Goal: Task Accomplishment & Management: Complete application form

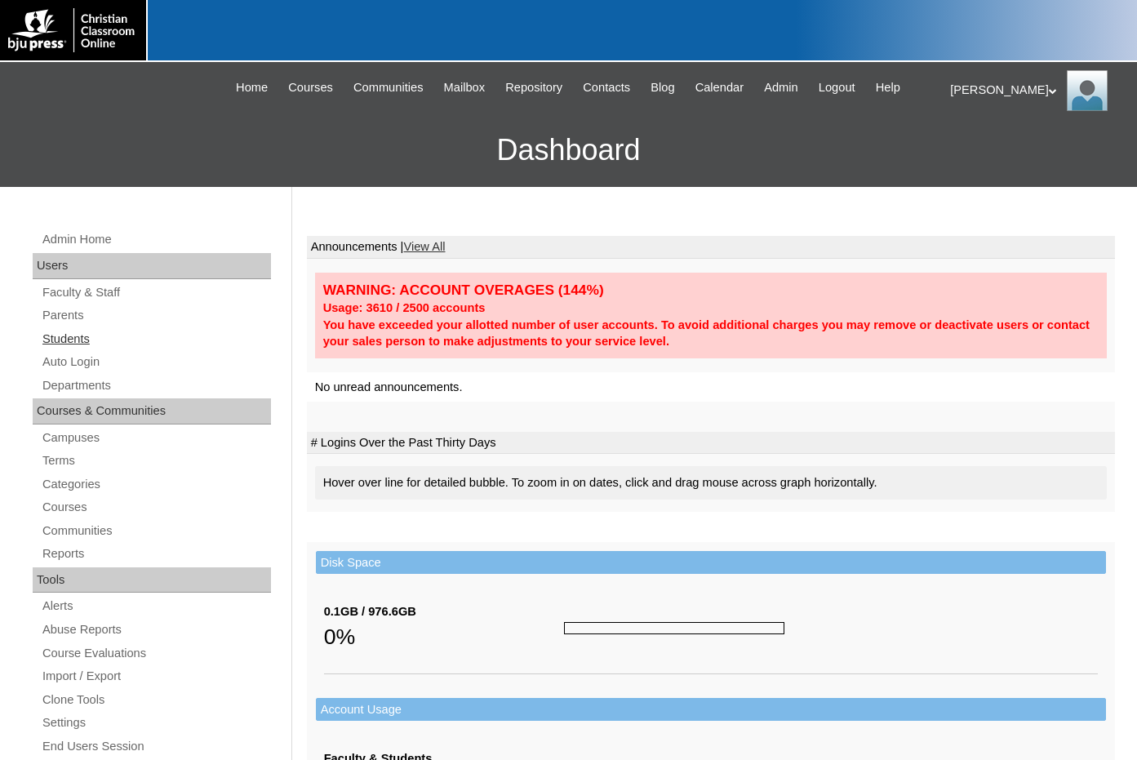
click at [92, 340] on link "Students" at bounding box center [156, 339] width 230 height 20
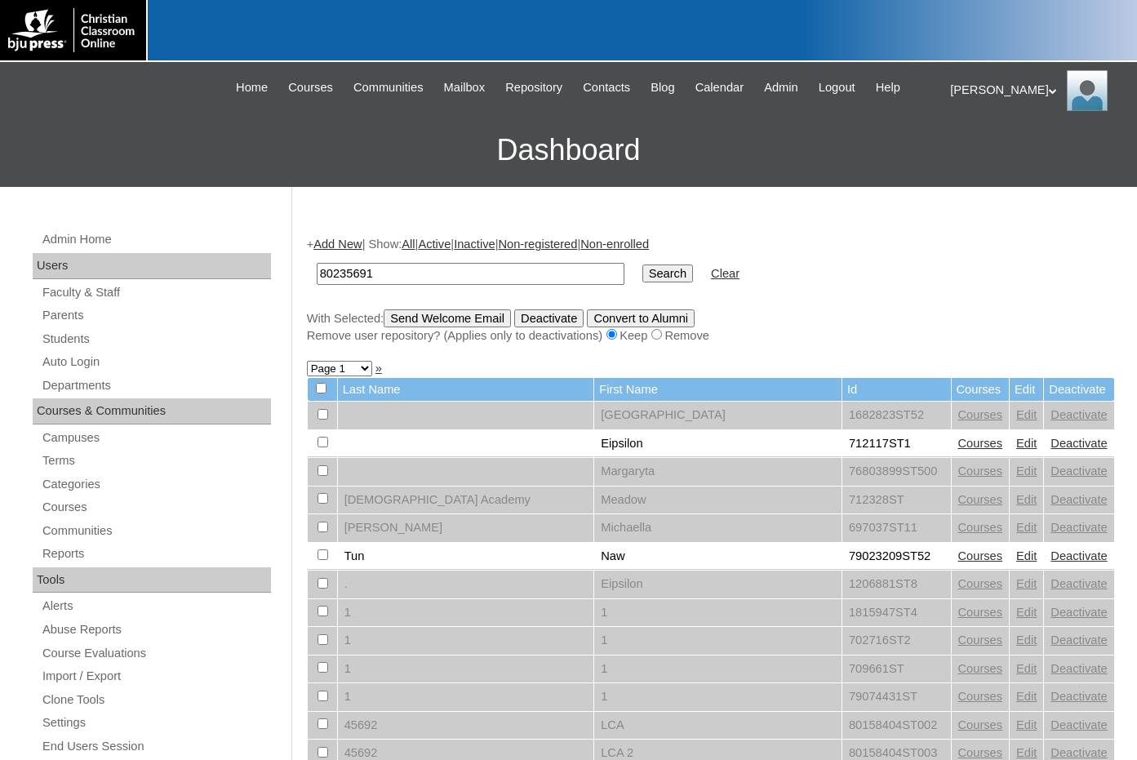
type input "80235691"
click at [642, 273] on input "Search" at bounding box center [667, 273] width 51 height 18
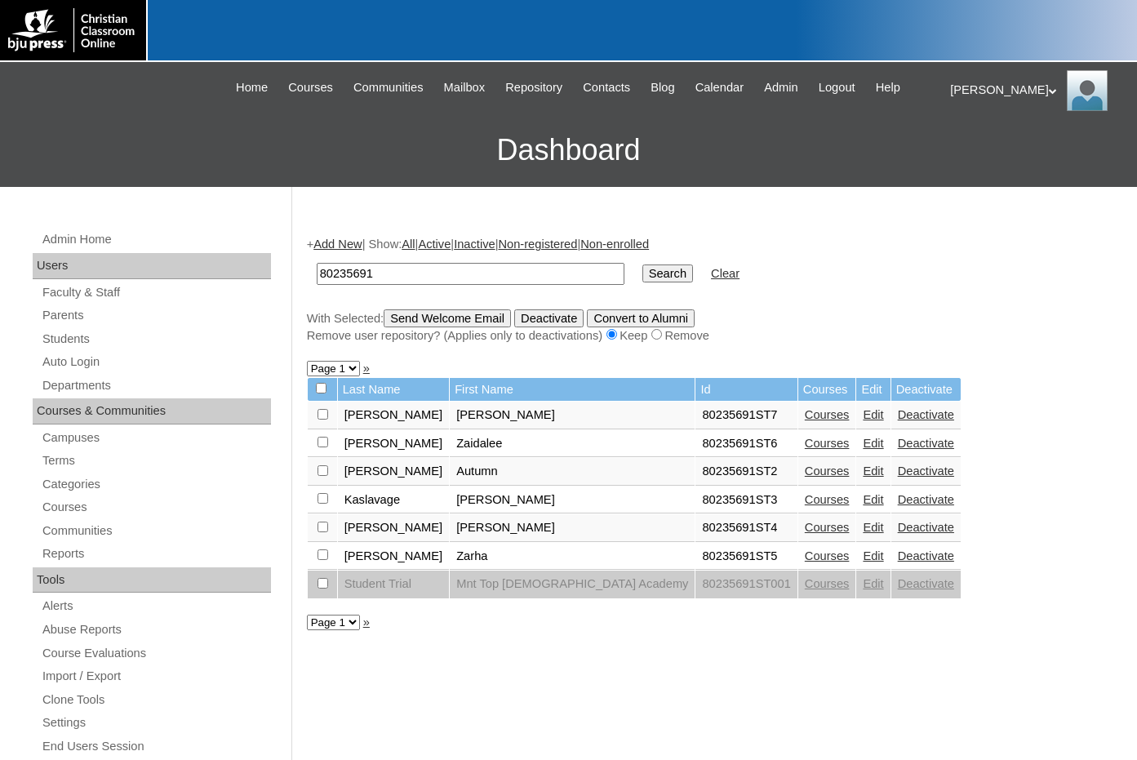
click at [805, 415] on link "Courses" at bounding box center [827, 414] width 45 height 13
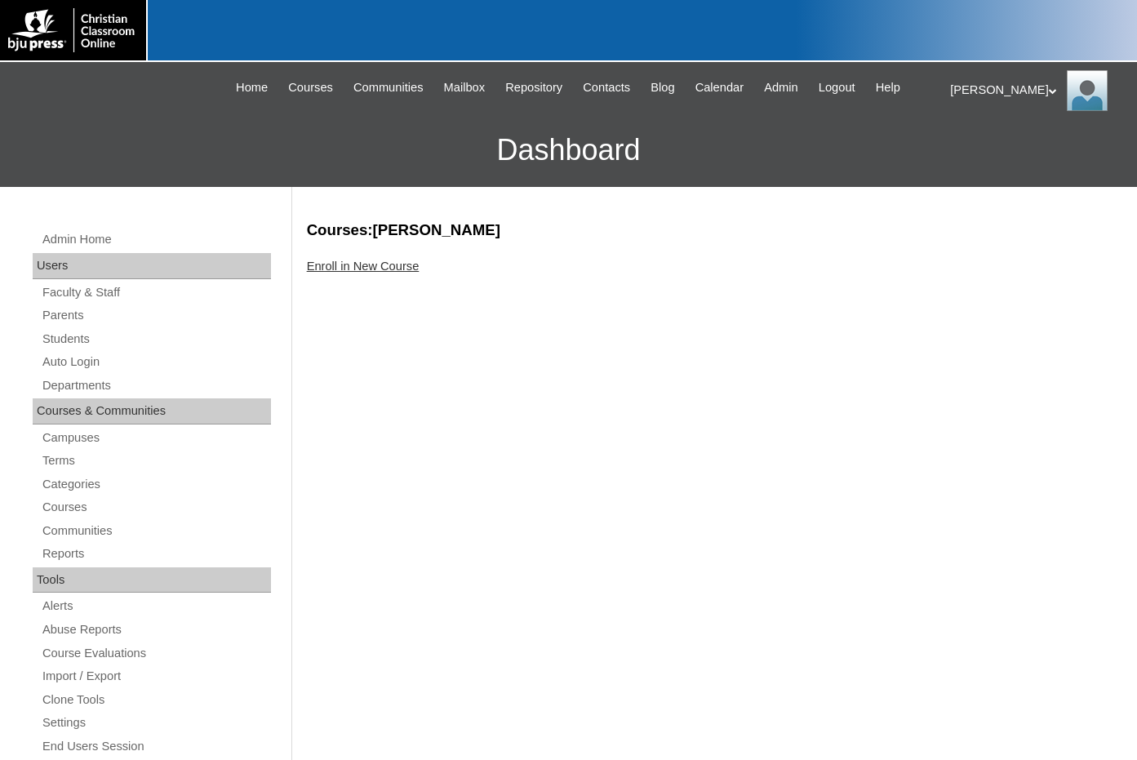
click at [376, 271] on link "Enroll in New Course" at bounding box center [363, 266] width 113 height 13
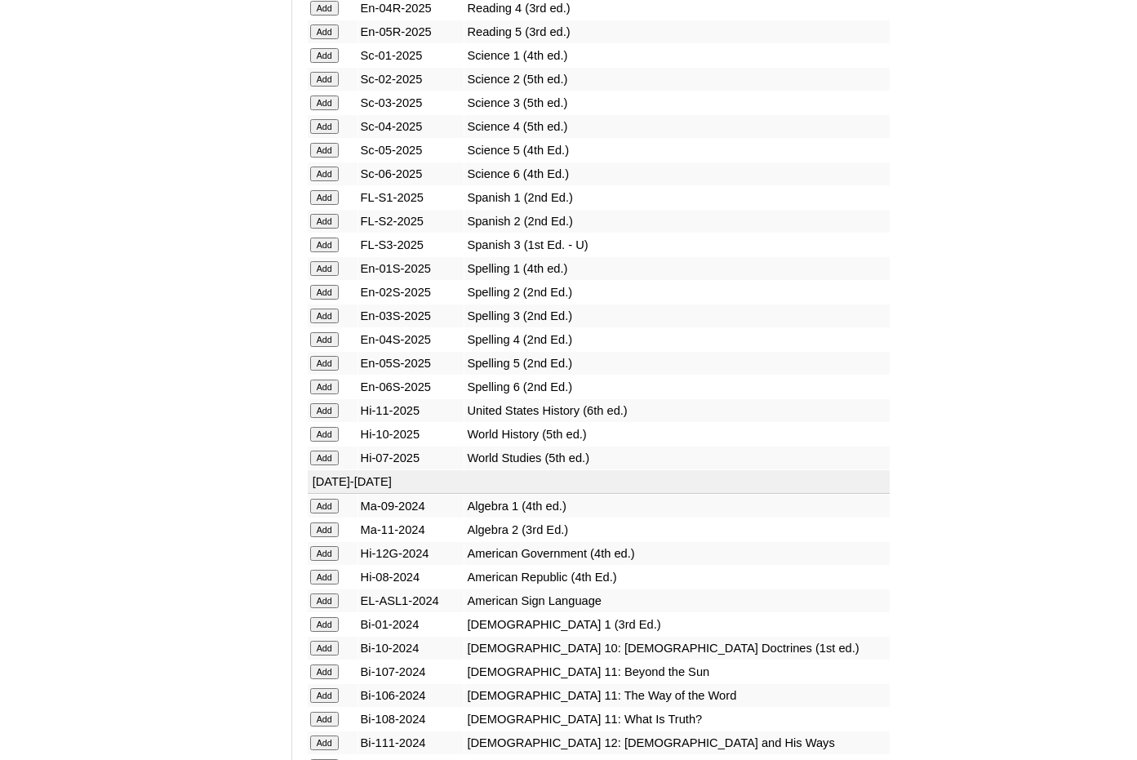
scroll to position [1877, 0]
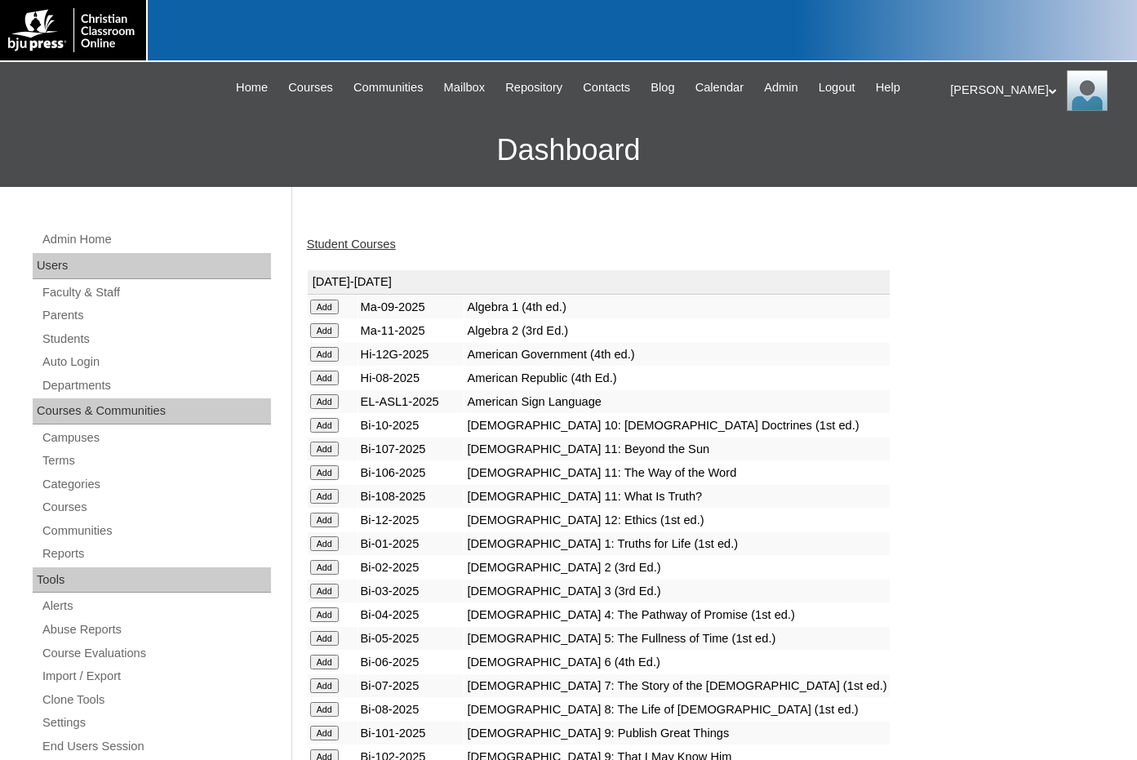
click at [331, 241] on link "Student Courses" at bounding box center [351, 243] width 89 height 13
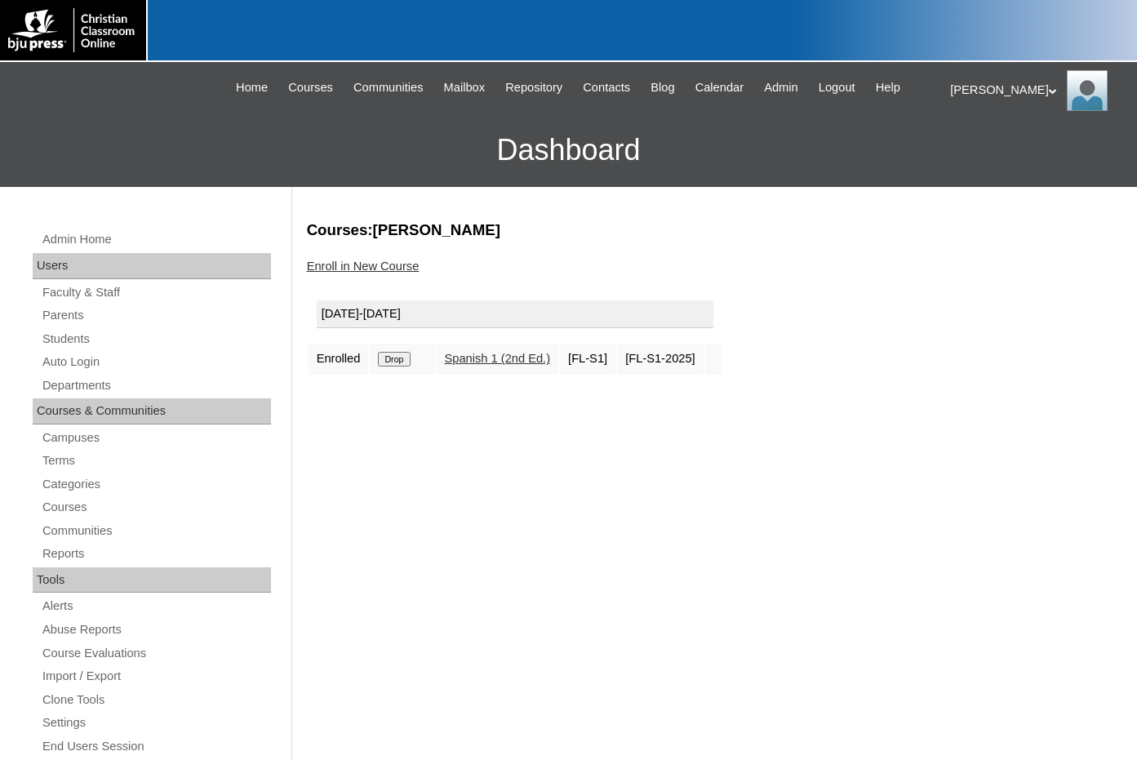
click at [1026, 464] on div "Courses:[PERSON_NAME] Enroll in New Course [DATE]-[DATE] Enrolled Drop Spanish …" at bounding box center [707, 766] width 816 height 1093
click at [83, 342] on link "Students" at bounding box center [156, 339] width 230 height 20
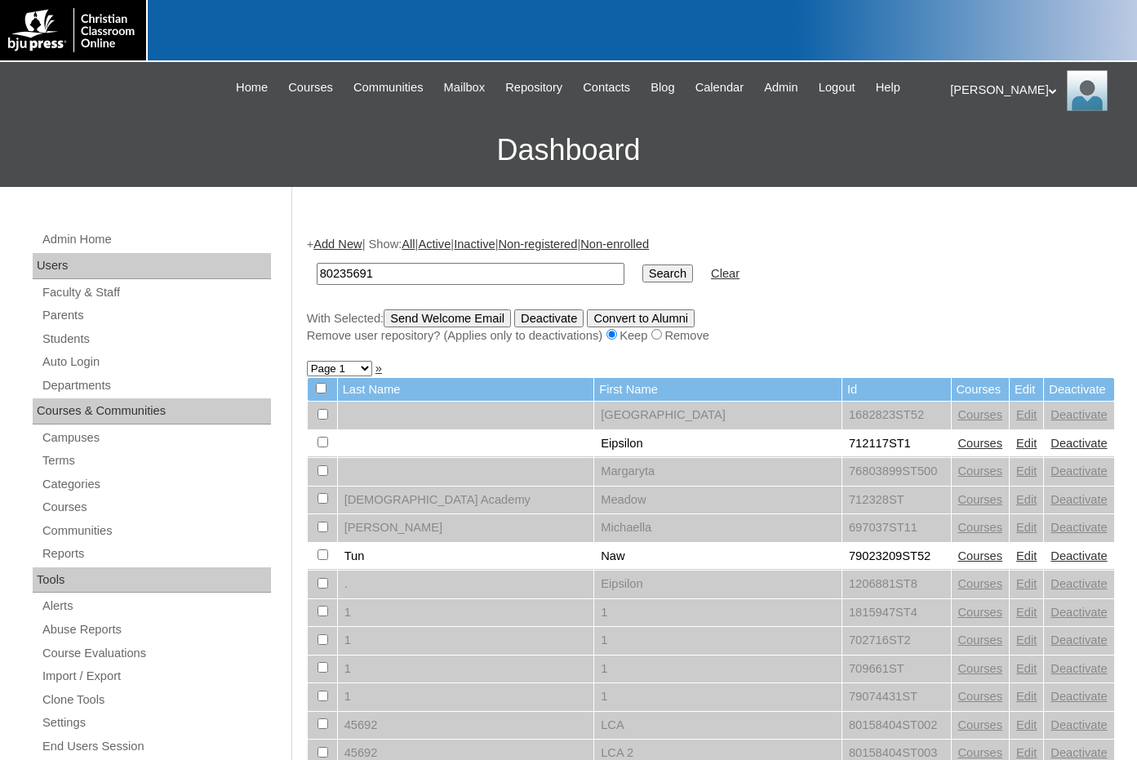
type input "80235691"
click at [634, 276] on td "Search" at bounding box center [667, 274] width 67 height 38
click at [642, 273] on input "Search" at bounding box center [667, 273] width 51 height 18
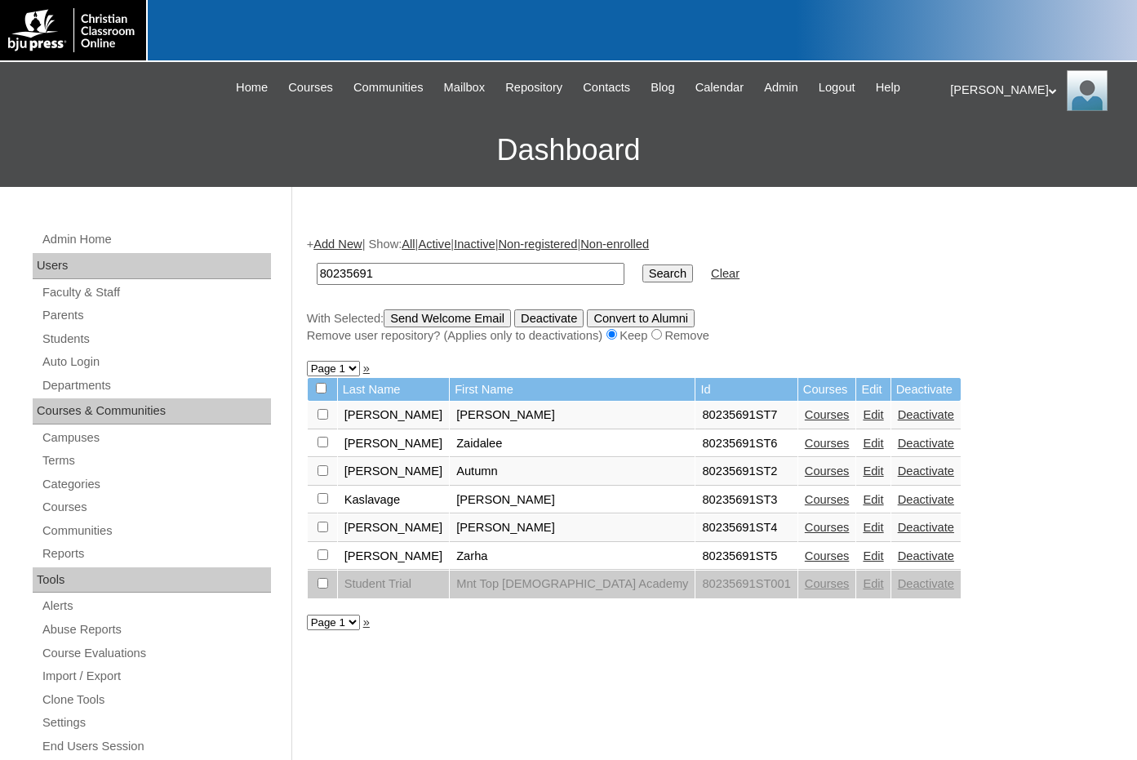
click at [321, 416] on input "checkbox" at bounding box center [322, 414] width 11 height 11
checkbox input "true"
click at [433, 320] on input "Send Welcome Email" at bounding box center [447, 318] width 127 height 18
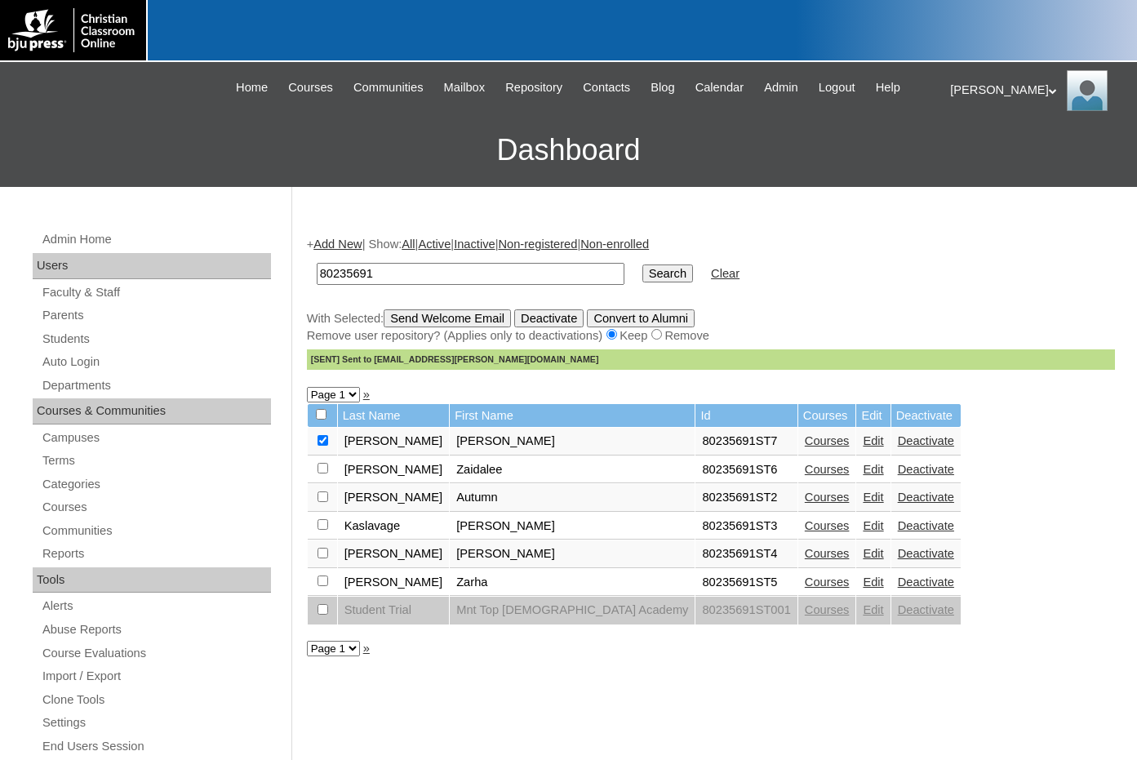
drag, startPoint x: 942, startPoint y: 275, endPoint x: 930, endPoint y: 276, distance: 12.3
click at [942, 275] on form "80235691 Search Clear" at bounding box center [711, 274] width 808 height 42
click at [78, 318] on link "Parents" at bounding box center [156, 315] width 230 height 20
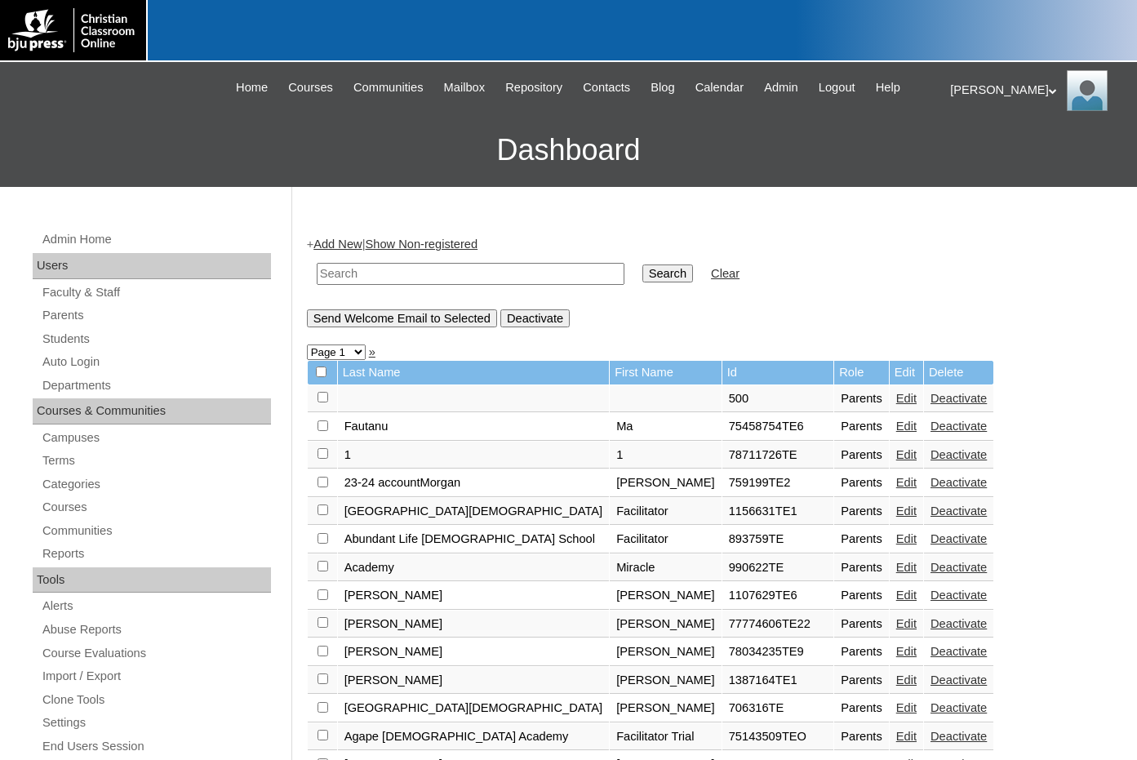
drag, startPoint x: 521, startPoint y: 277, endPoint x: 537, endPoint y: 273, distance: 16.0
click at [521, 277] on input "text" at bounding box center [471, 274] width 308 height 22
paste input "79462005"
type input "79462005"
click at [642, 269] on input "Search" at bounding box center [667, 273] width 51 height 18
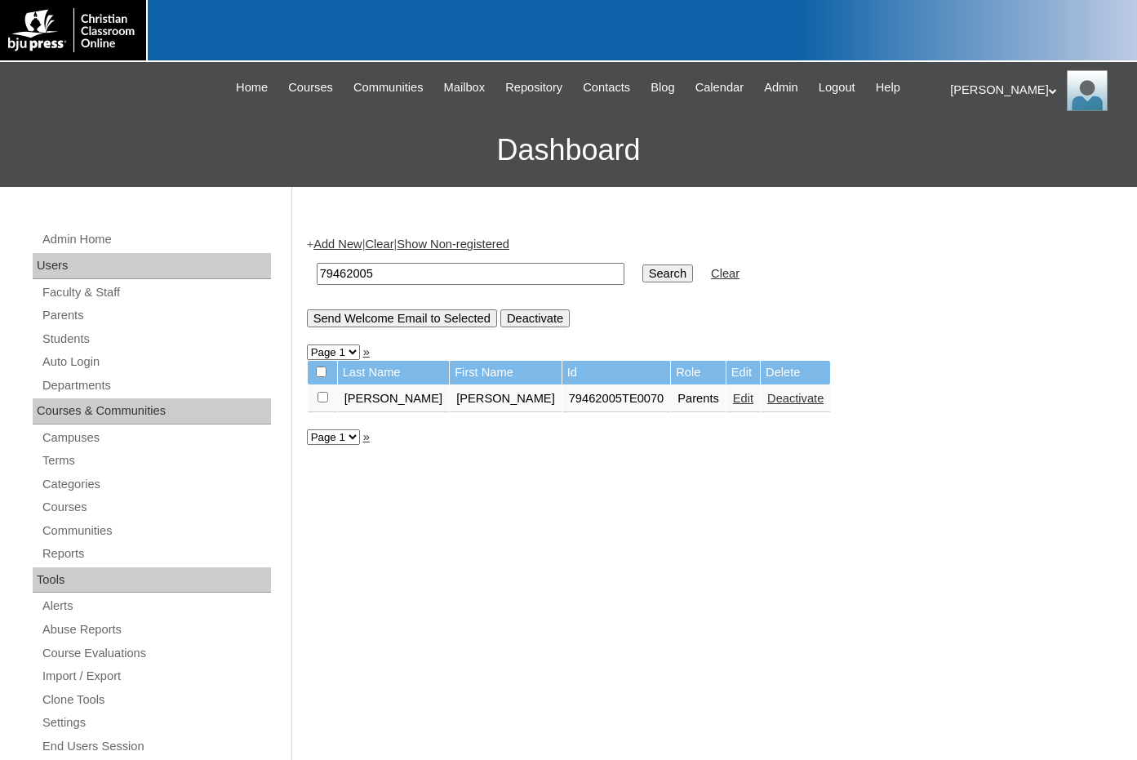
click at [733, 396] on link "Edit" at bounding box center [743, 398] width 20 height 13
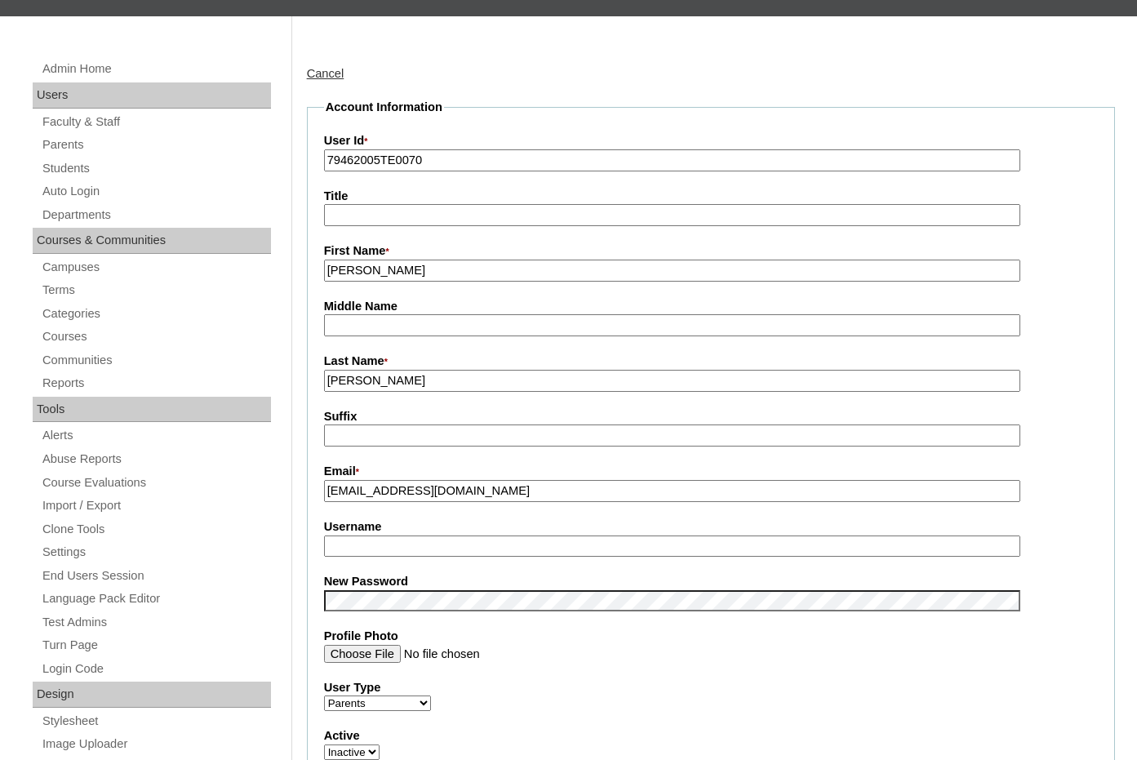
scroll to position [163, 0]
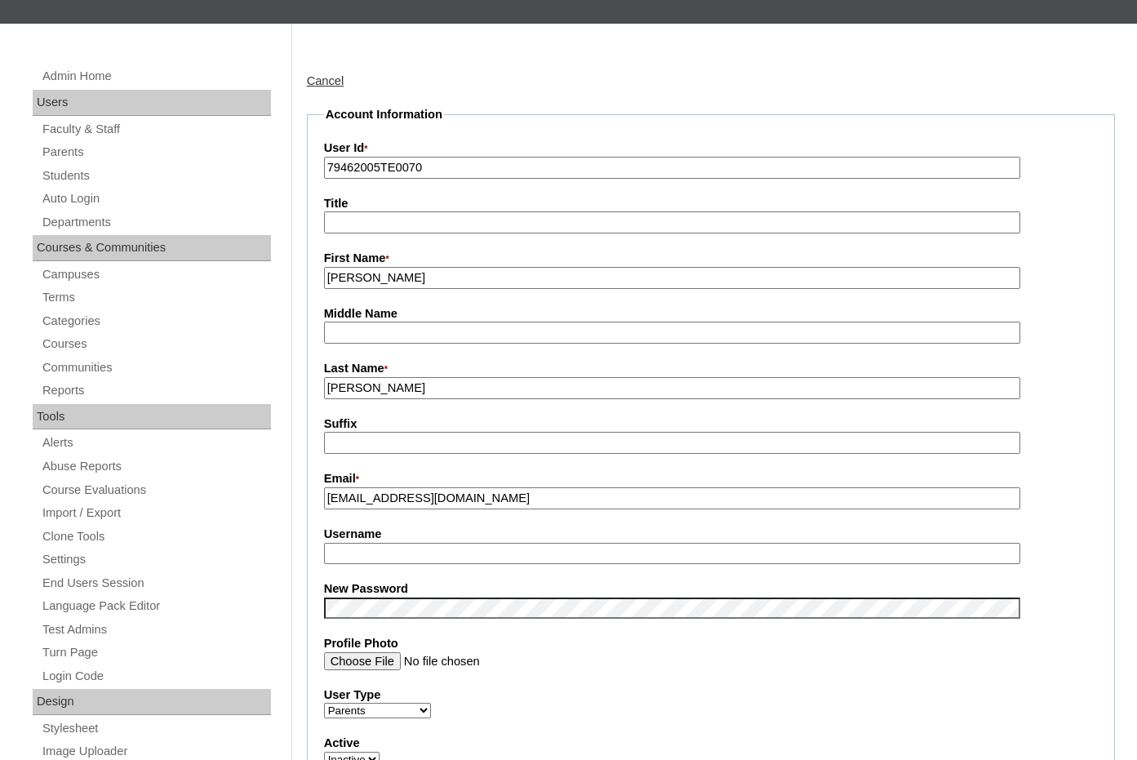
drag, startPoint x: 438, startPoint y: 499, endPoint x: 314, endPoint y: 504, distance: 124.1
click at [314, 504] on fieldset "Account Information User Id * 79462005TE0070 Title First Name * Ken Middle Name…" at bounding box center [711, 594] width 808 height 977
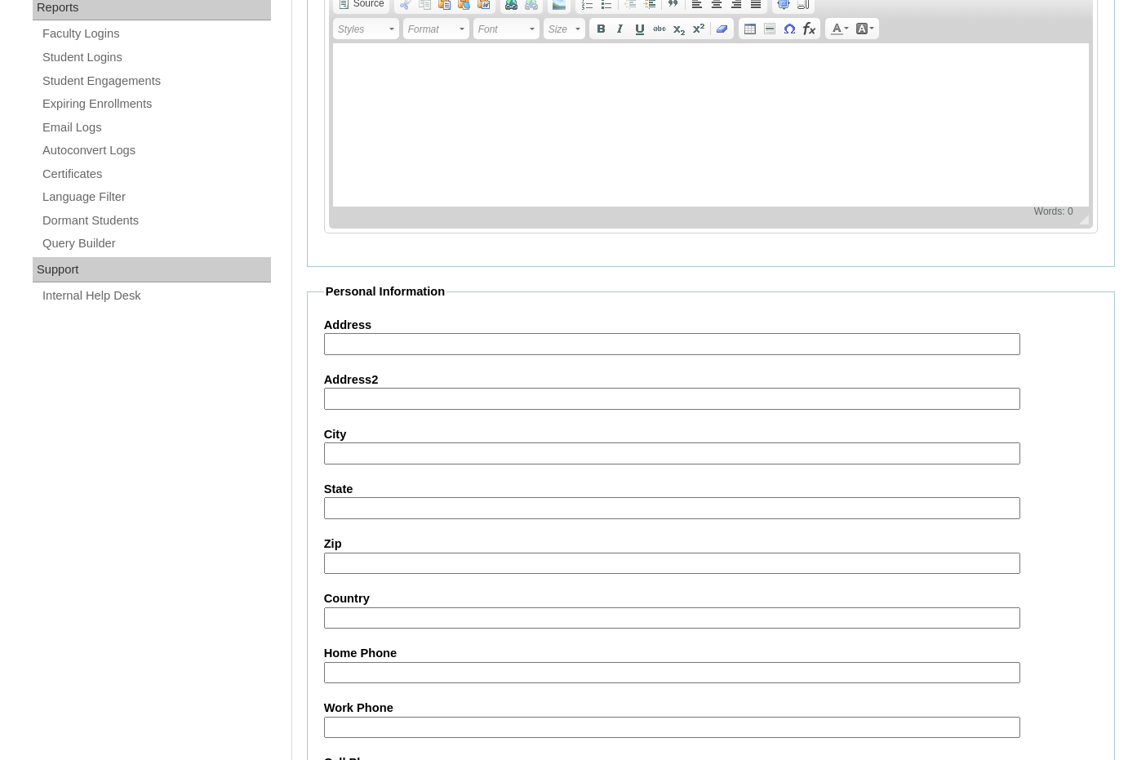
scroll to position [1384, 0]
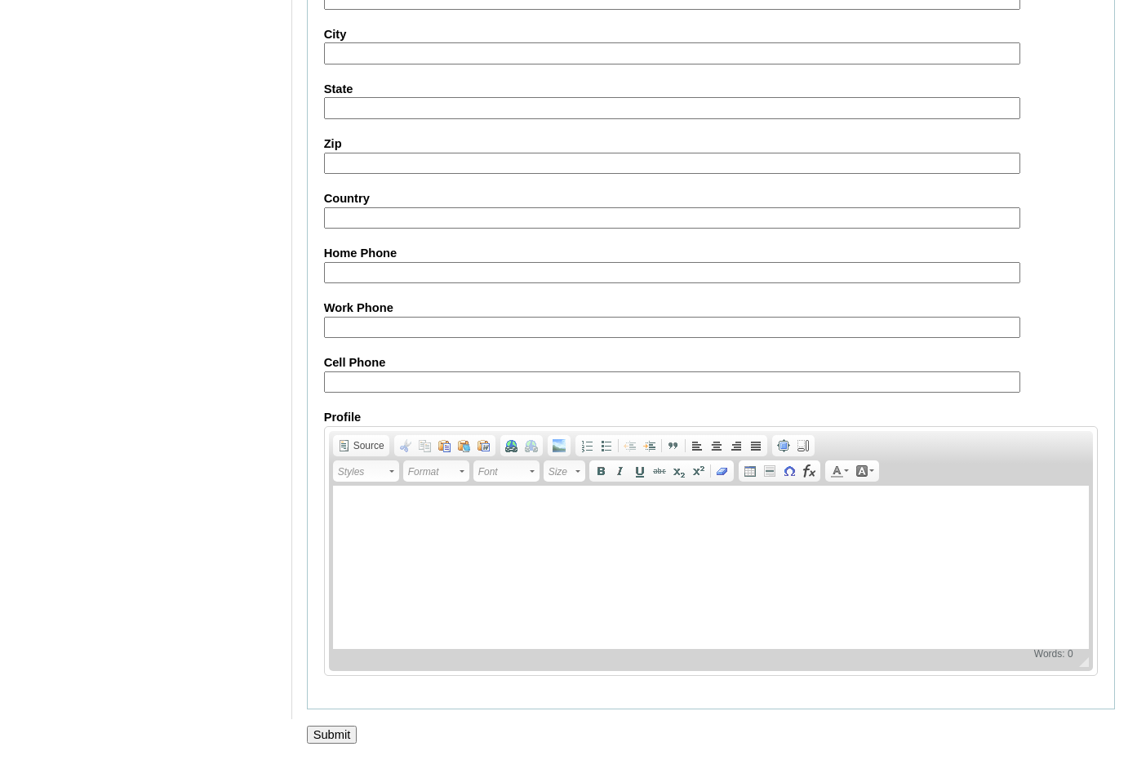
type input "standingstonebiblechurch@gmail.com"
click at [340, 738] on input "Submit" at bounding box center [332, 735] width 51 height 18
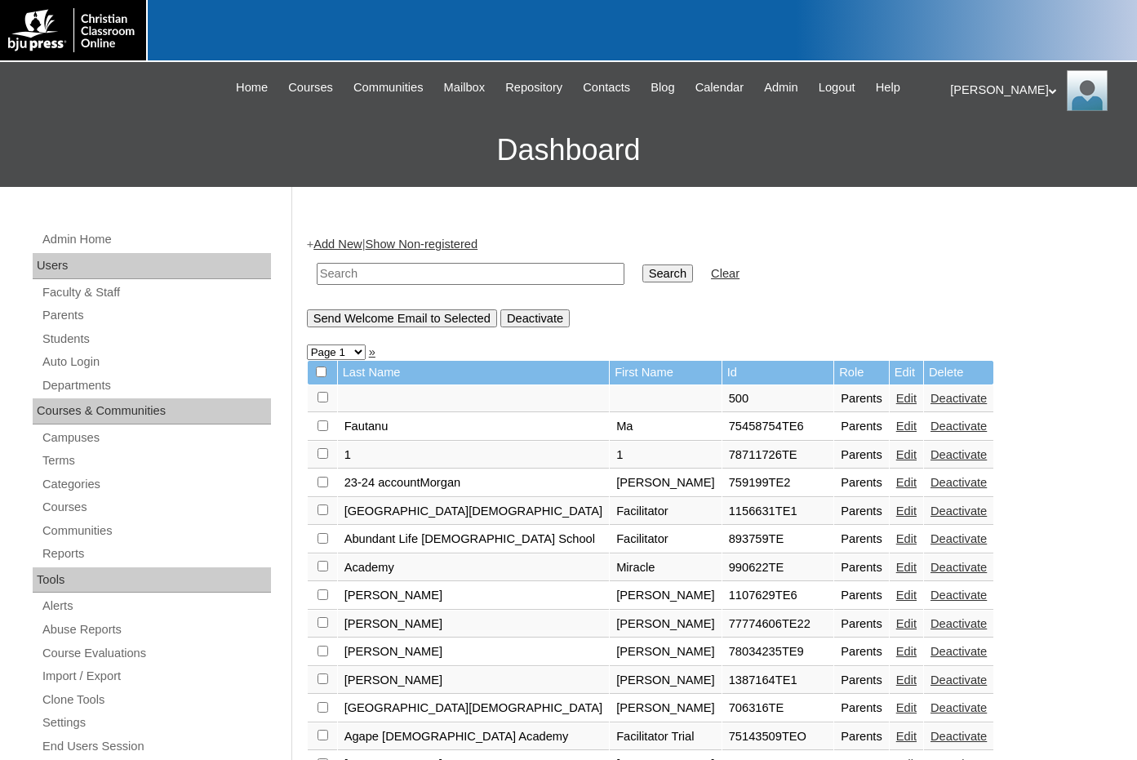
click at [508, 283] on input "text" at bounding box center [471, 274] width 308 height 22
paste input "79462005"
type input "79462005"
click at [642, 264] on input "Search" at bounding box center [667, 273] width 51 height 18
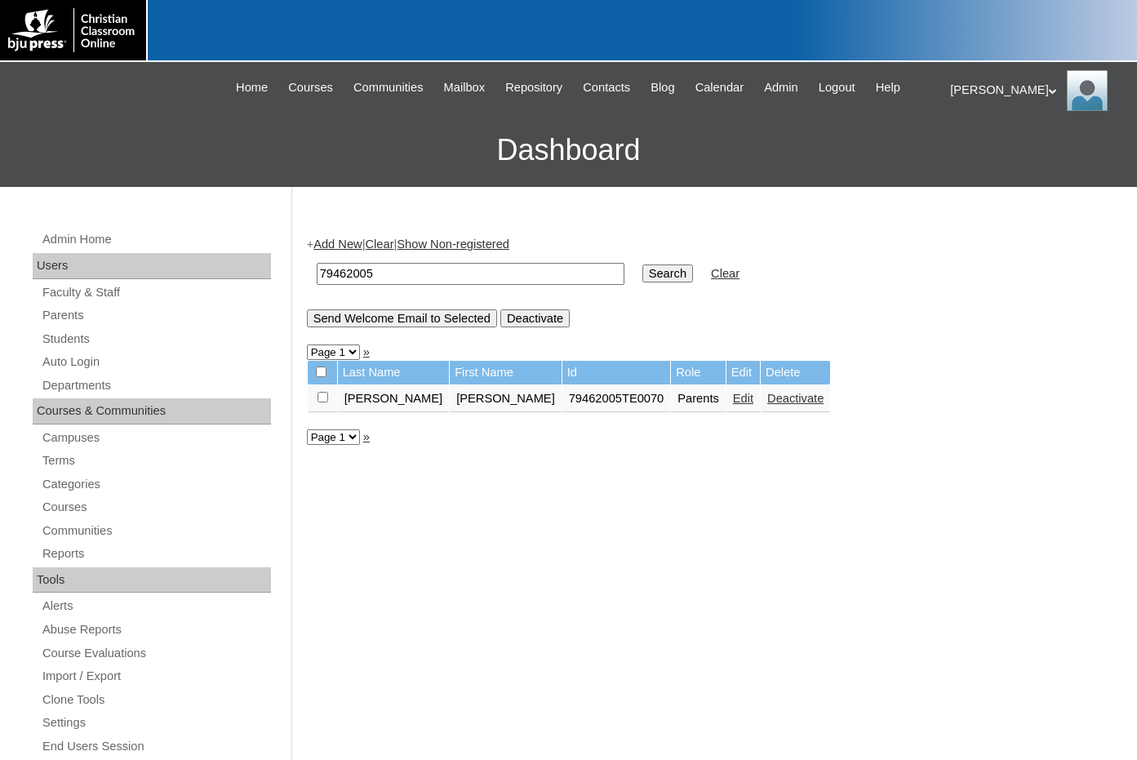
click at [326, 397] on input "checkbox" at bounding box center [322, 397] width 11 height 11
checkbox input "true"
click at [396, 327] on input "Send Welcome Email to Selected" at bounding box center [402, 318] width 190 height 18
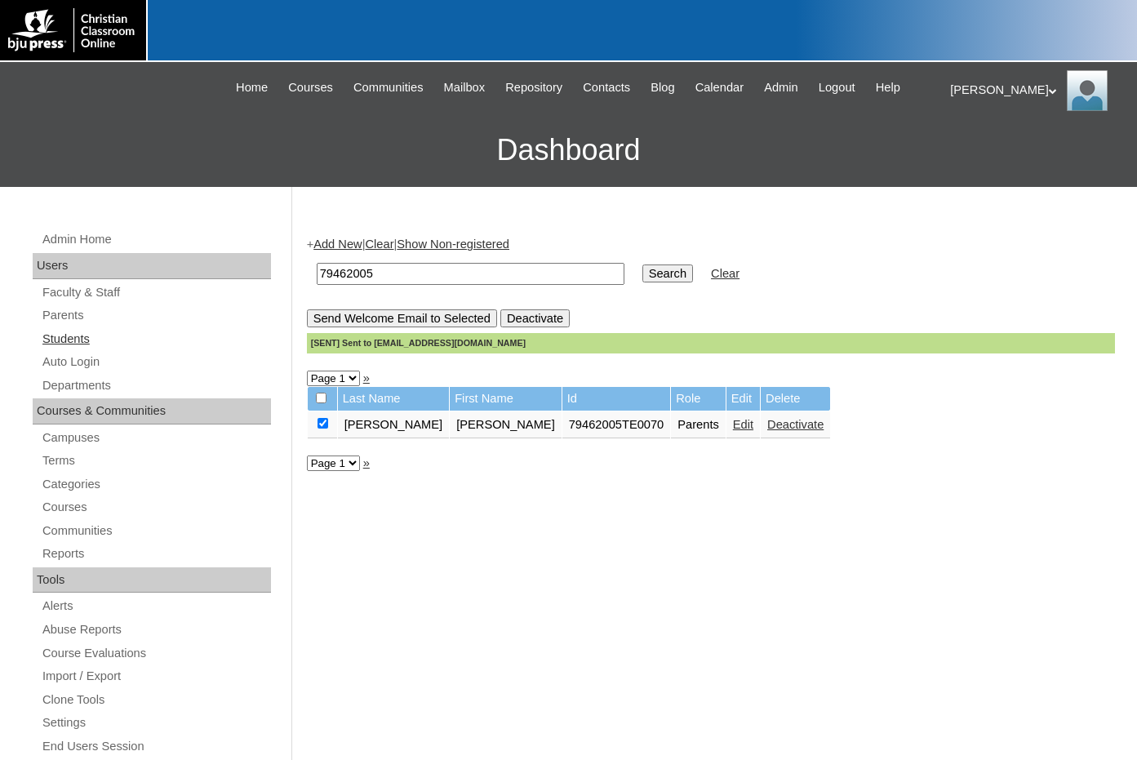
click at [89, 337] on link "Students" at bounding box center [156, 339] width 230 height 20
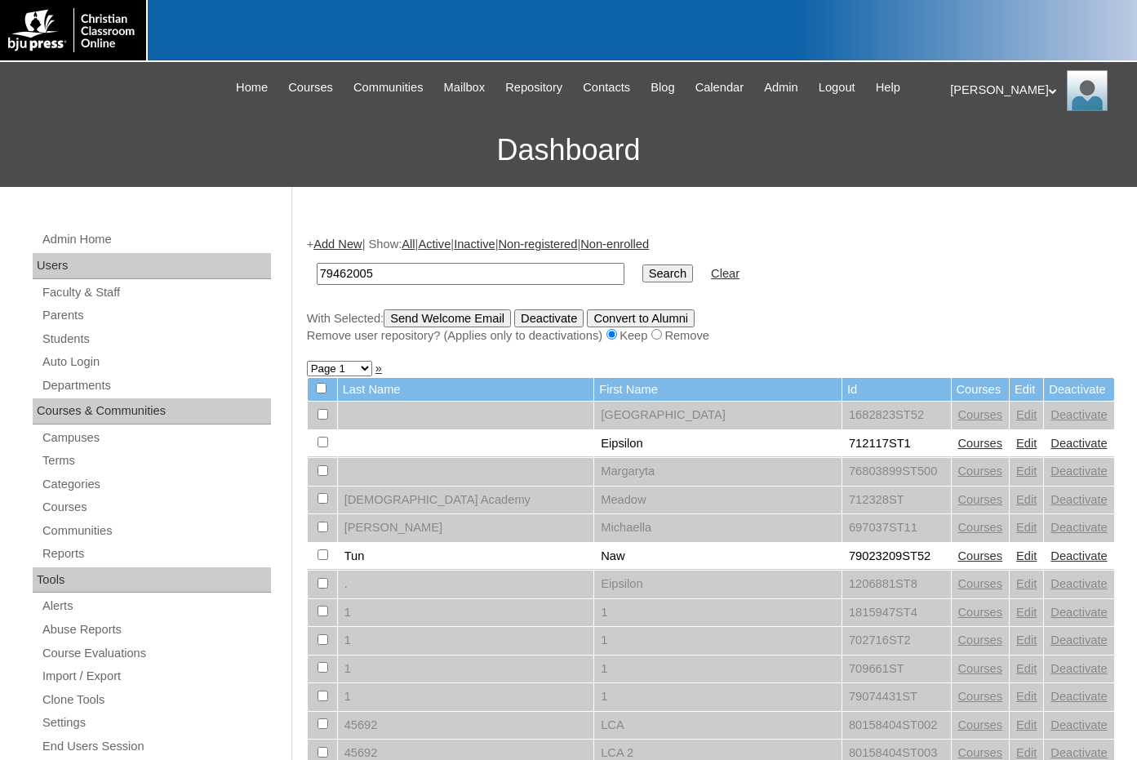
type input "79462005"
click at [642, 271] on input "Search" at bounding box center [667, 273] width 51 height 18
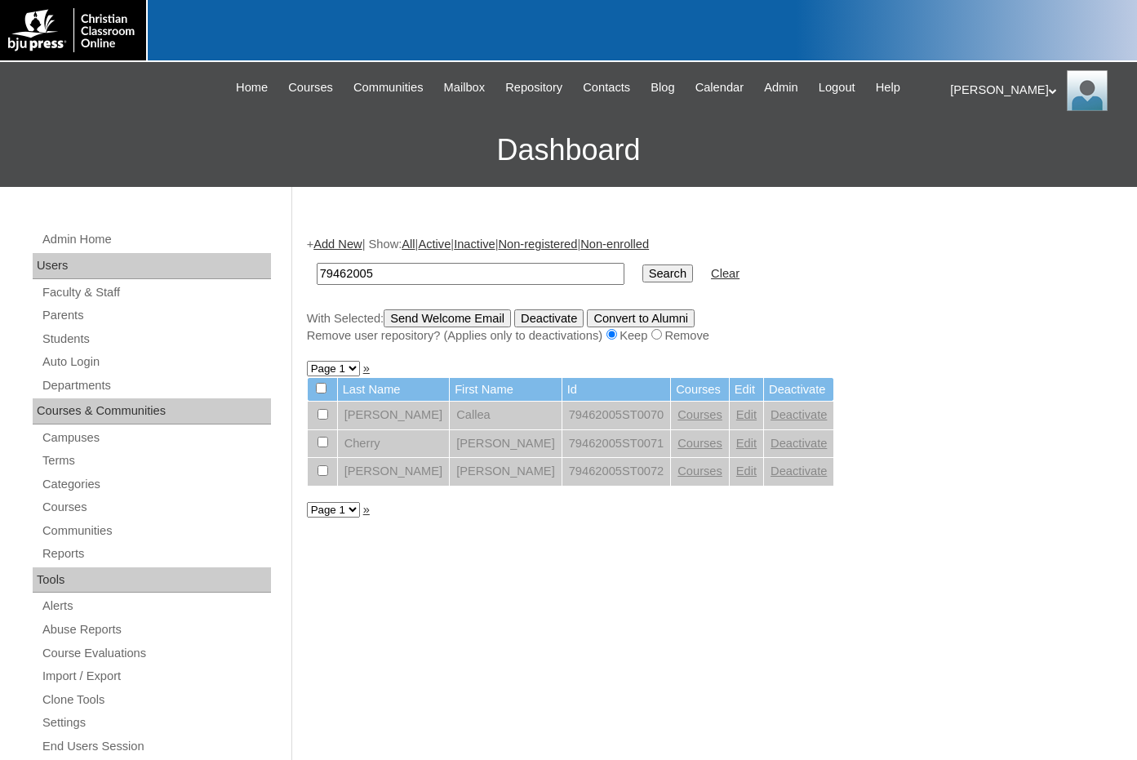
click at [362, 245] on link "Add New" at bounding box center [337, 243] width 48 height 13
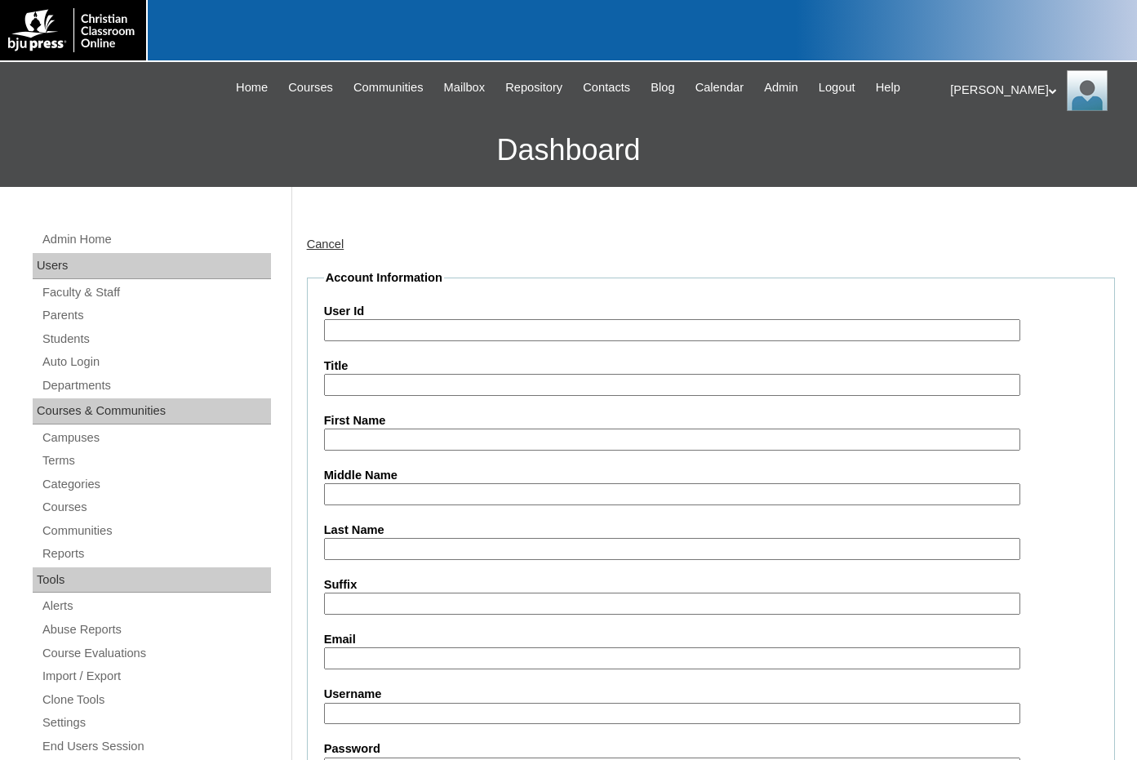
click at [395, 330] on input "User Id" at bounding box center [672, 330] width 696 height 22
paste input "79462005"
type input "79462005ST1"
type input "Try"
type input "Bybee"
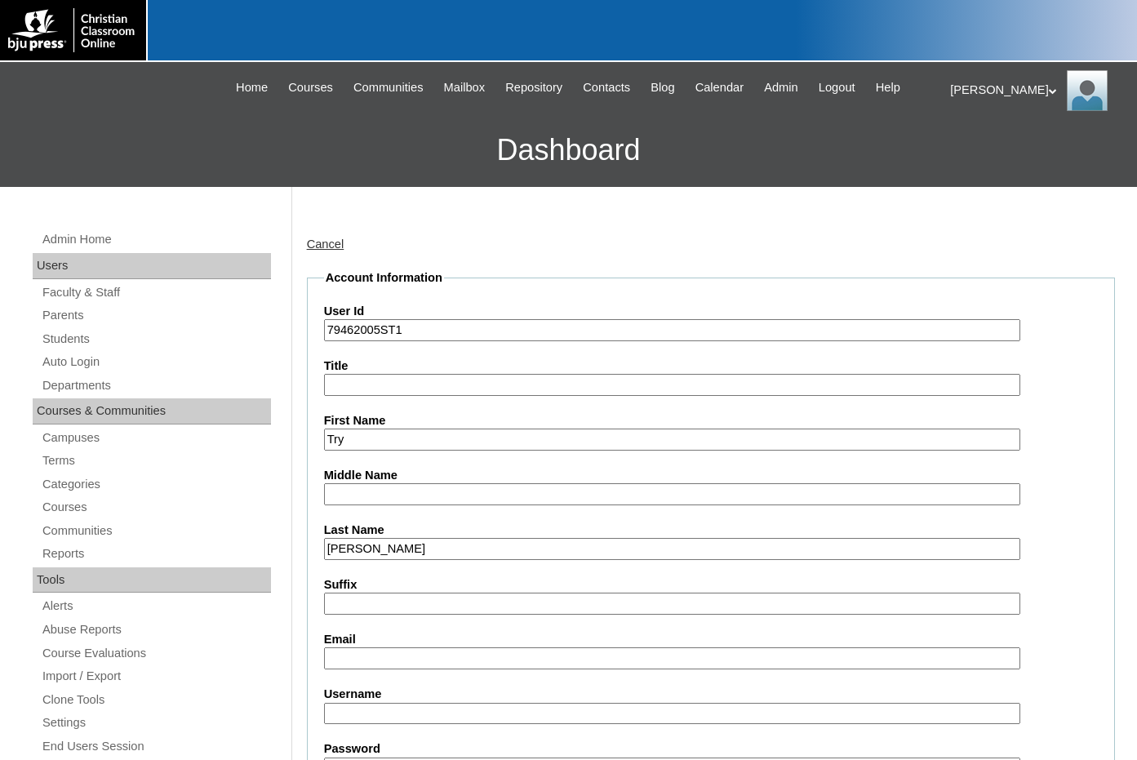
click at [339, 442] on input "Try" at bounding box center [672, 439] width 696 height 22
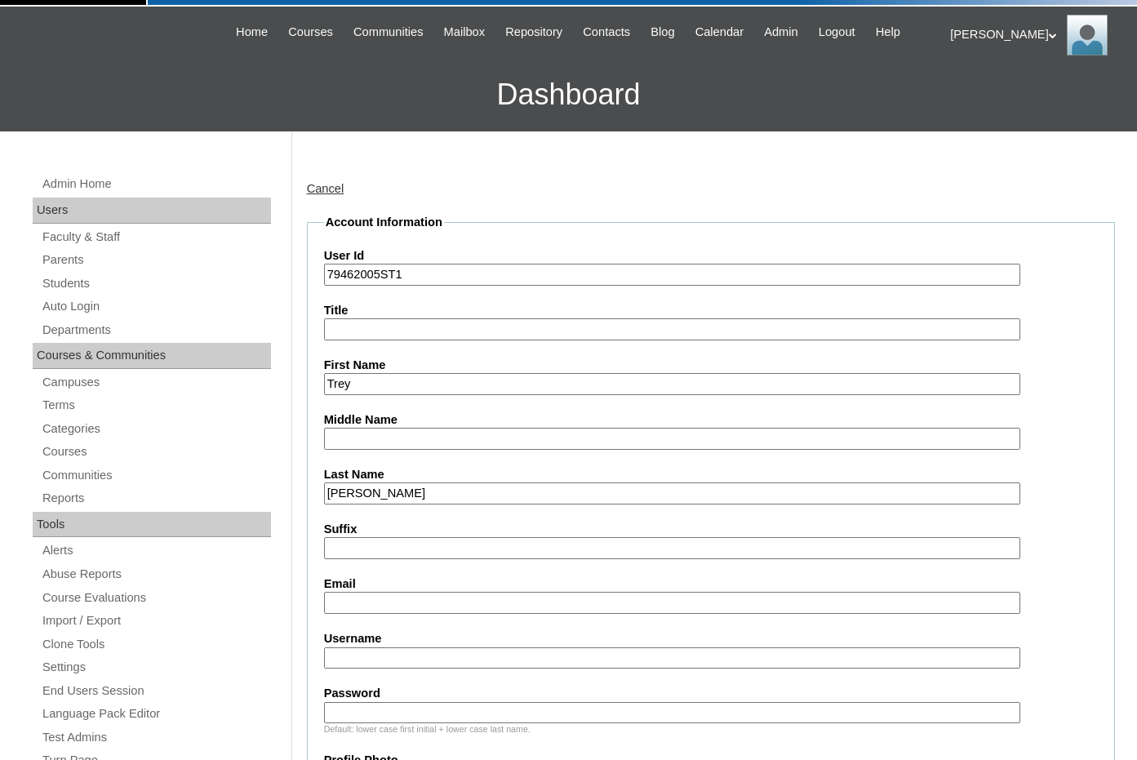
scroll to position [82, 0]
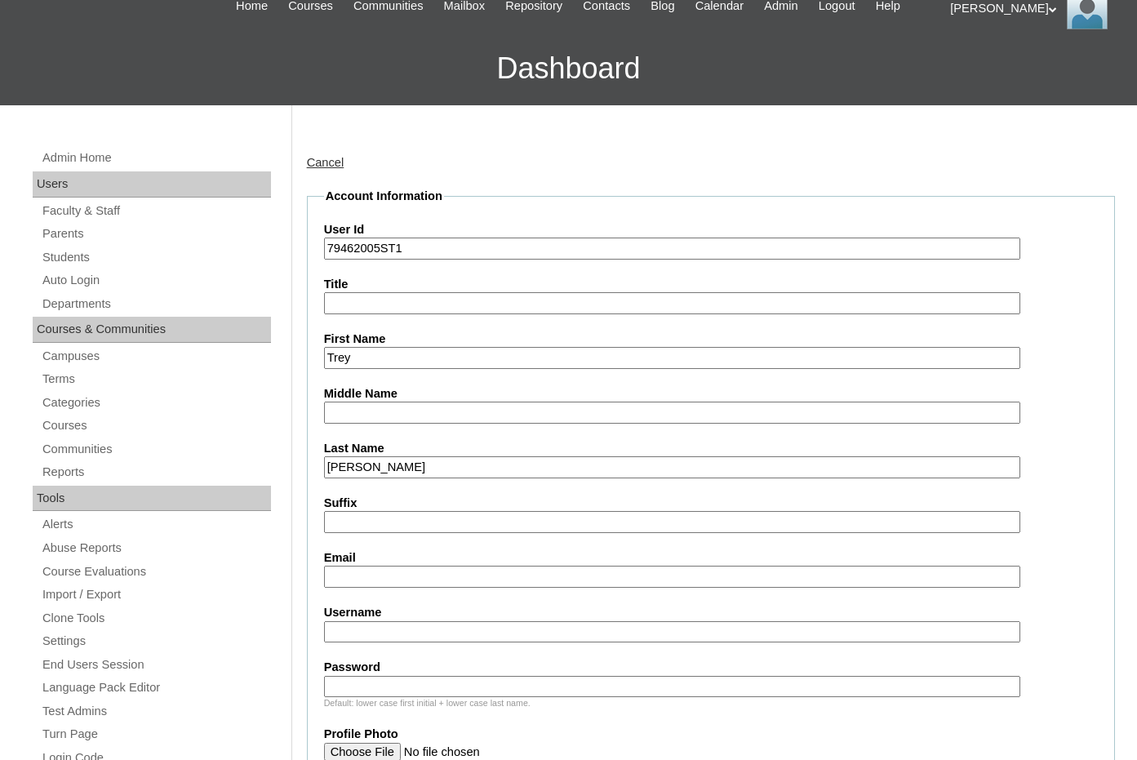
type input "Trey"
click at [381, 571] on input "Email" at bounding box center [672, 577] width 696 height 22
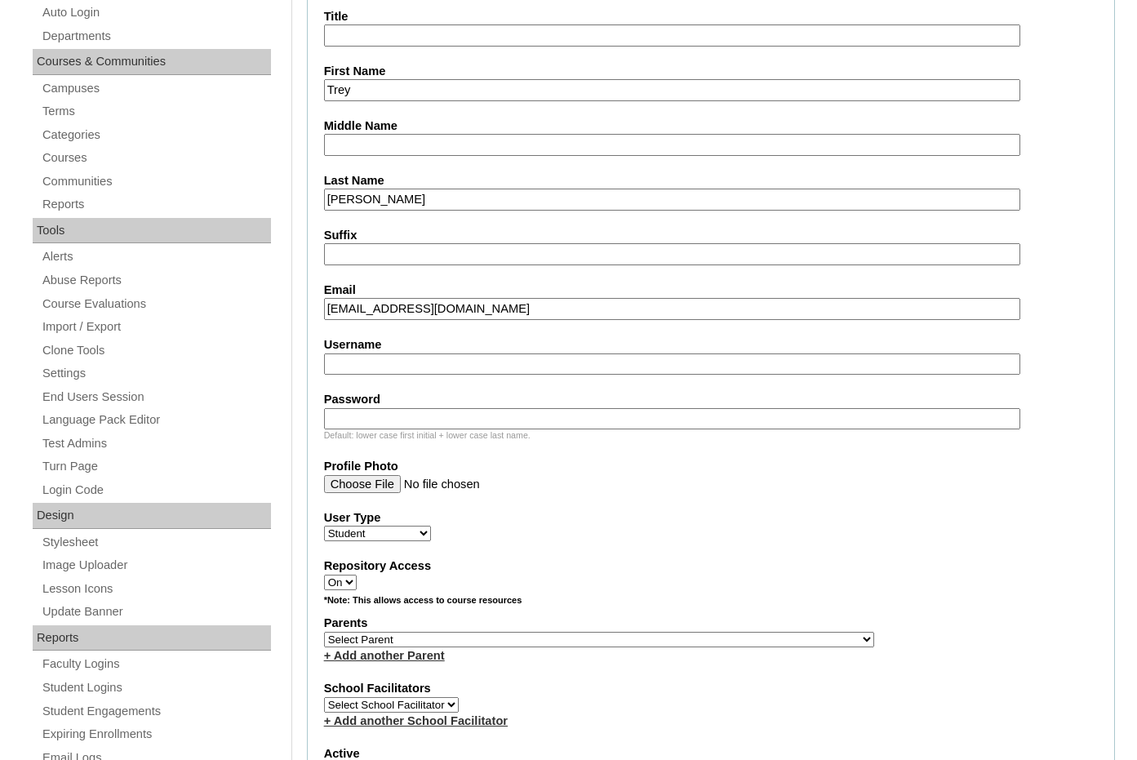
scroll to position [490, 0]
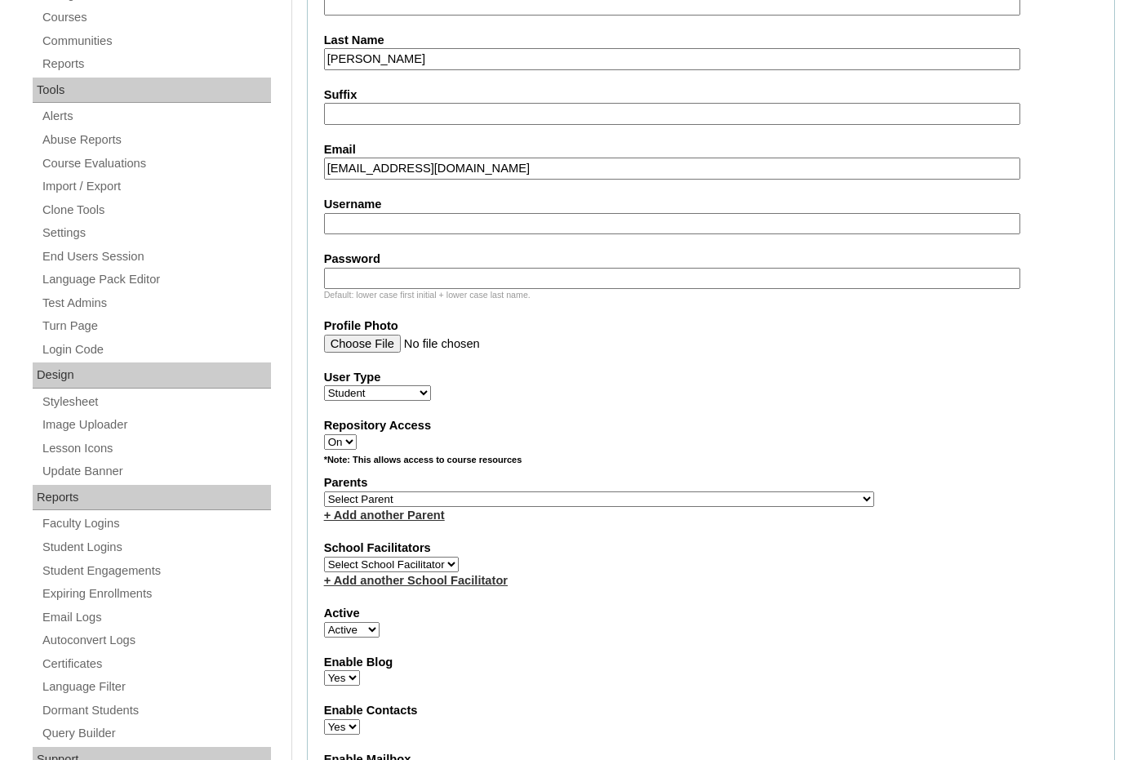
type input "plantbasedmommax4@gmail.com"
click at [659, 499] on select "Select Parent , Fautanu, Ma 1, 1 23-24 accountMorgan, Jason 6th Street Mennonit…" at bounding box center [599, 499] width 550 height 16
select select "33478"
click at [725, 488] on label "Parents" at bounding box center [711, 482] width 774 height 17
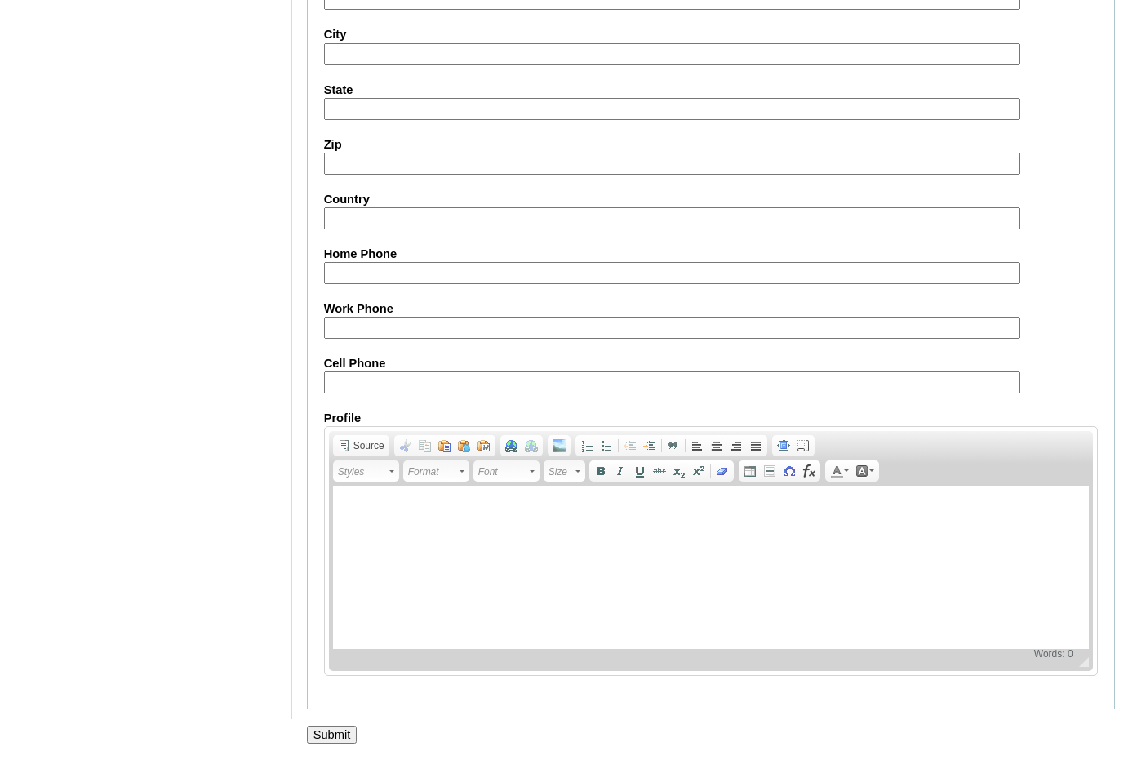
scroll to position [1724, 0]
click at [326, 735] on input "Submit" at bounding box center [332, 734] width 51 height 18
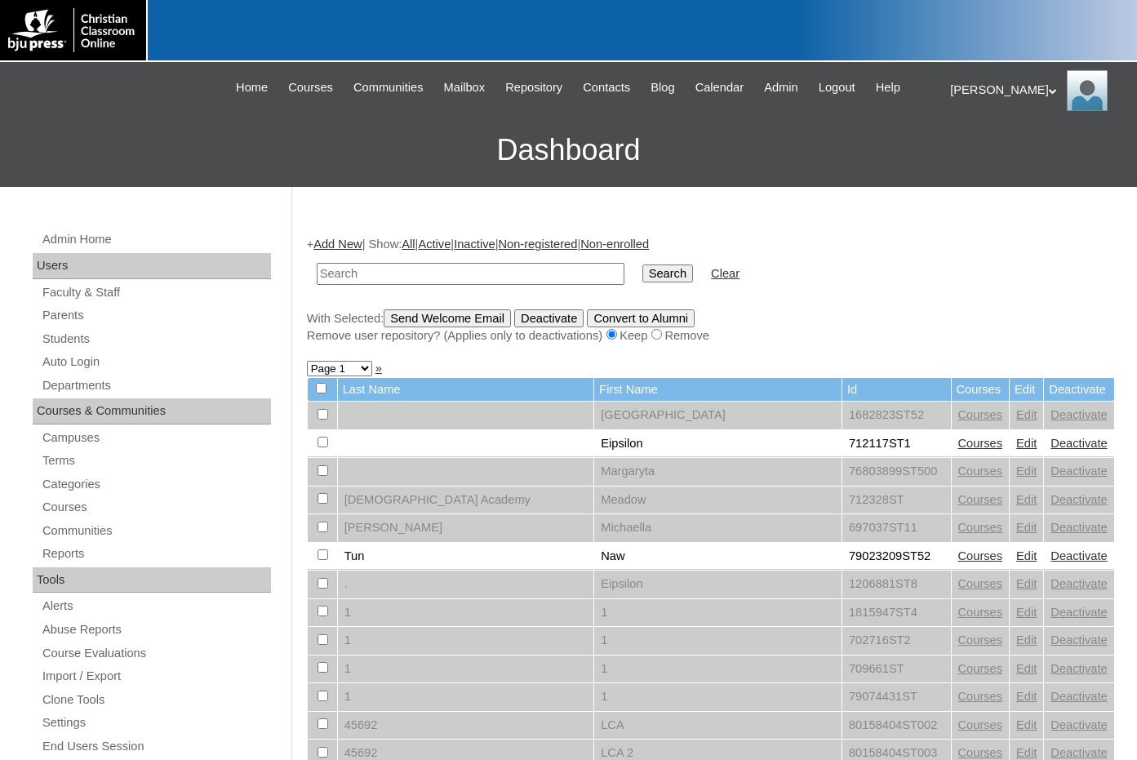
click at [419, 272] on input "text" at bounding box center [471, 274] width 308 height 22
paste input "79462005"
type input "79462005"
click at [642, 274] on input "Search" at bounding box center [667, 273] width 51 height 18
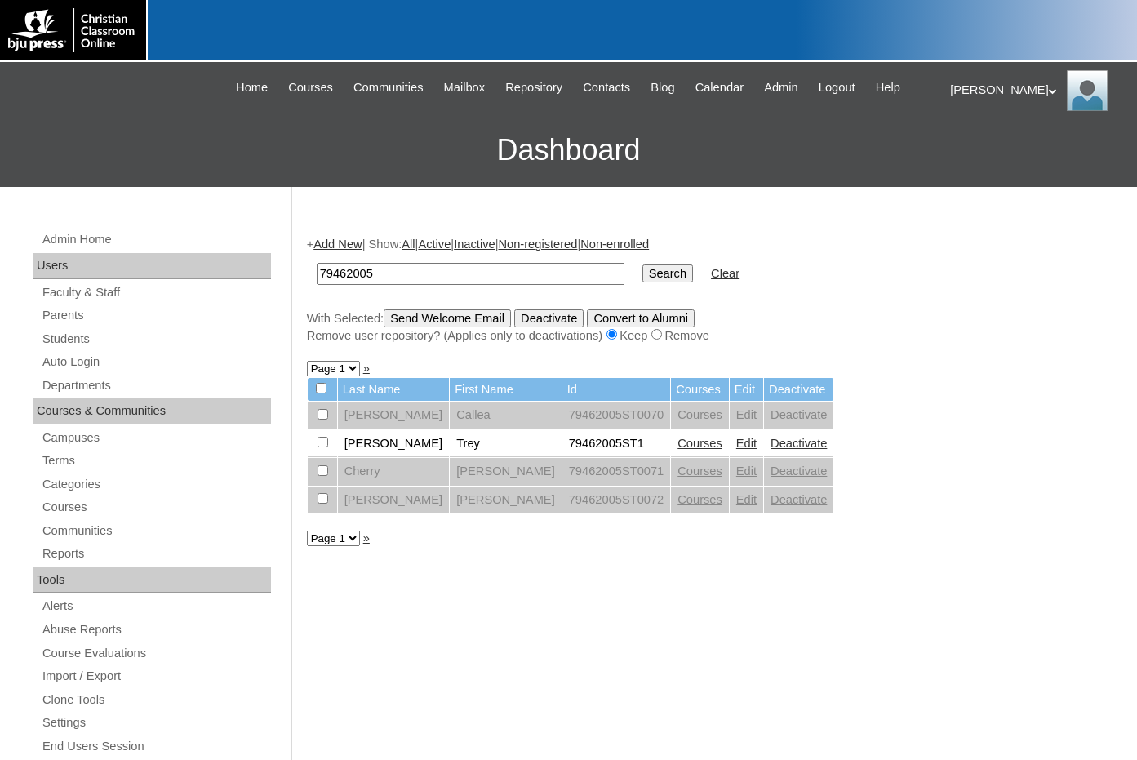
click at [677, 441] on link "Courses" at bounding box center [699, 443] width 45 height 13
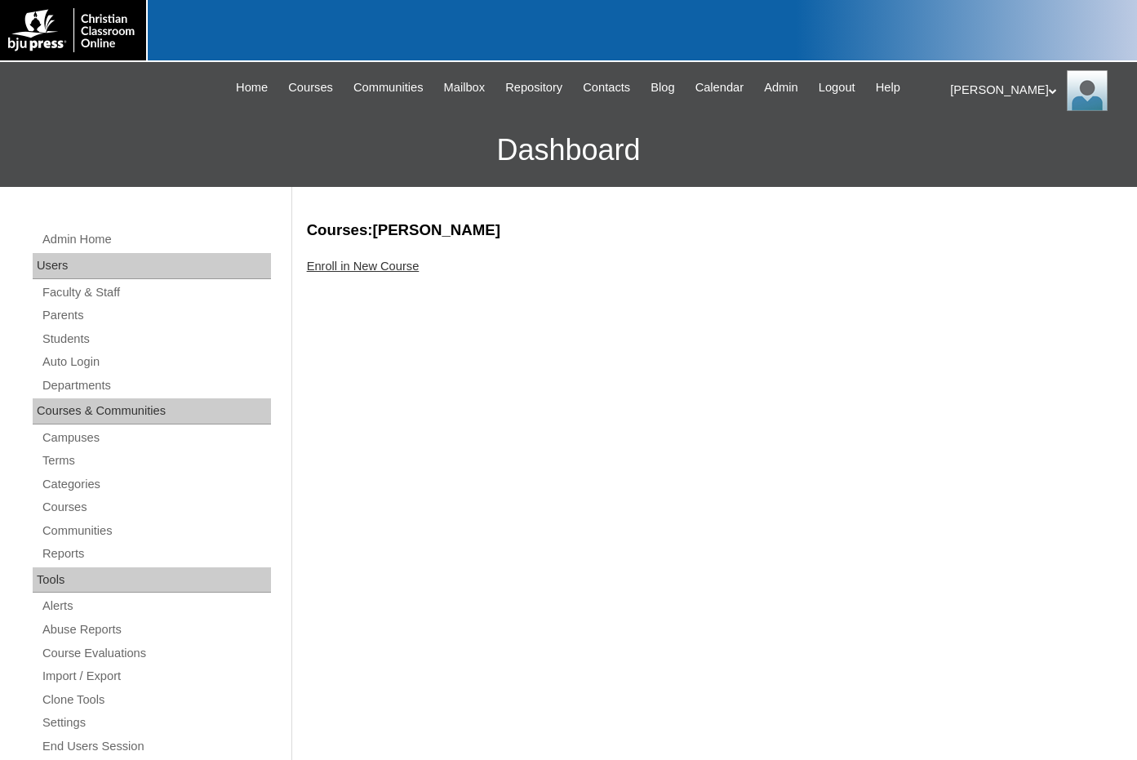
click at [329, 270] on link "Enroll in New Course" at bounding box center [363, 266] width 113 height 13
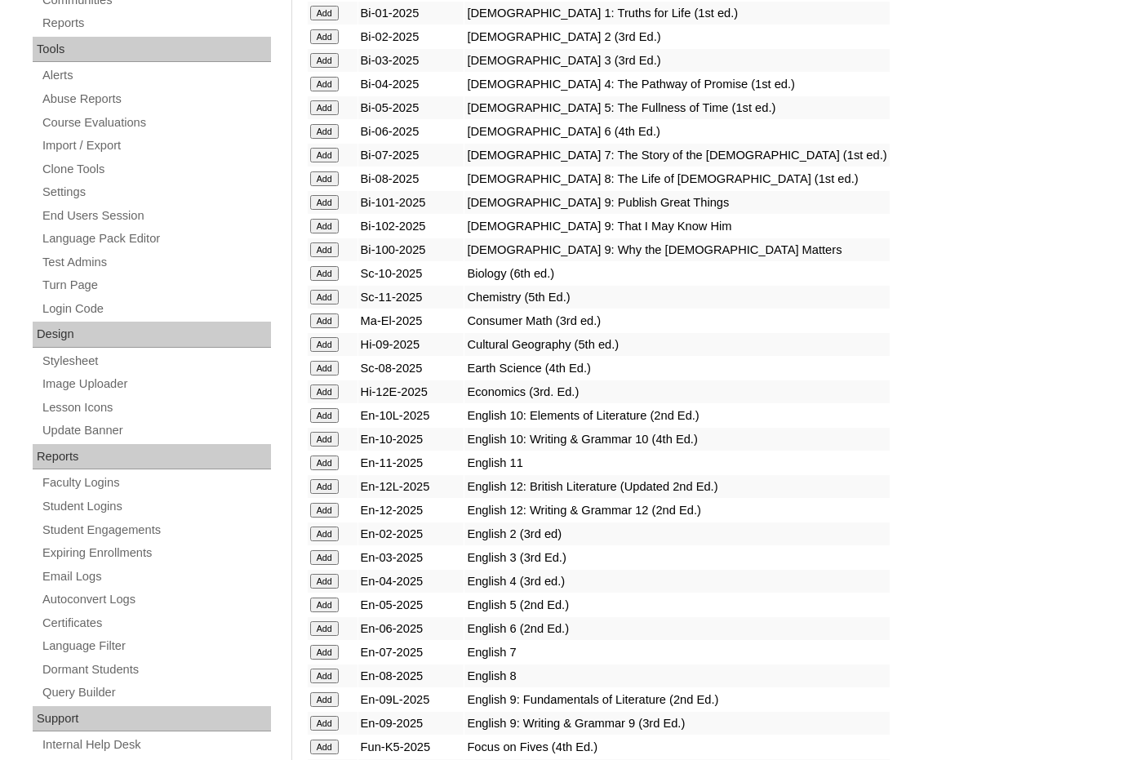
scroll to position [490, 0]
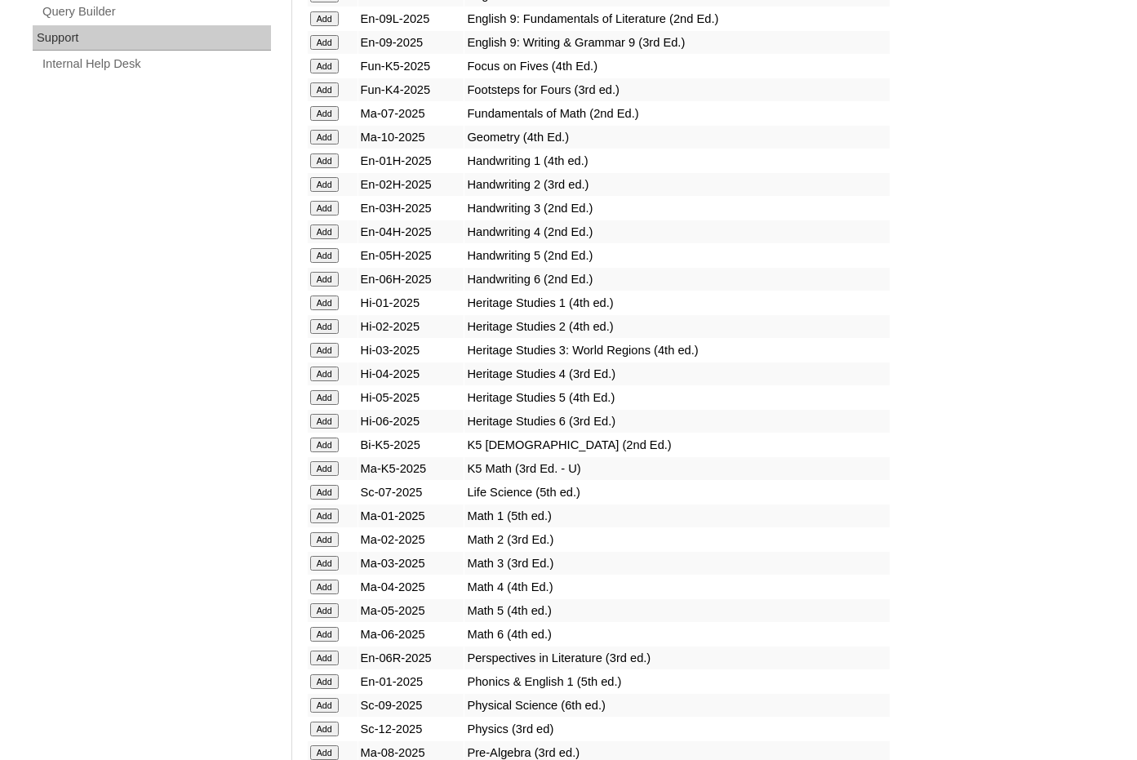
scroll to position [1061, 0]
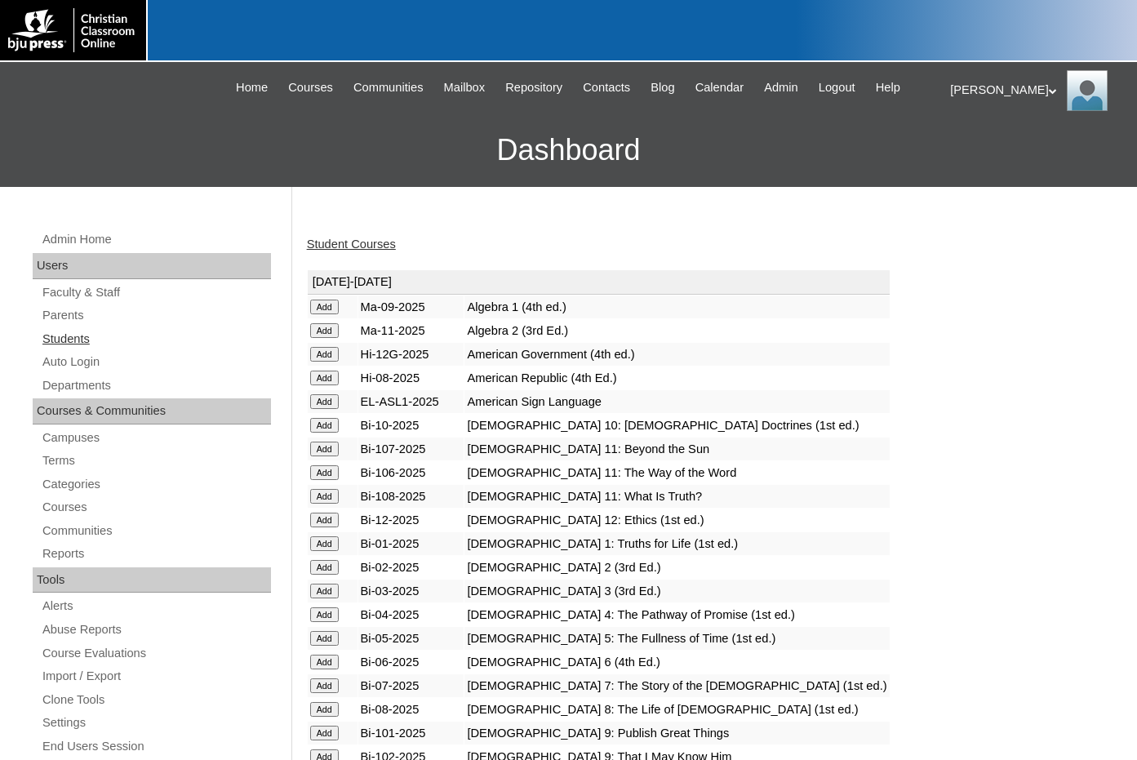
click at [82, 339] on link "Students" at bounding box center [156, 339] width 230 height 20
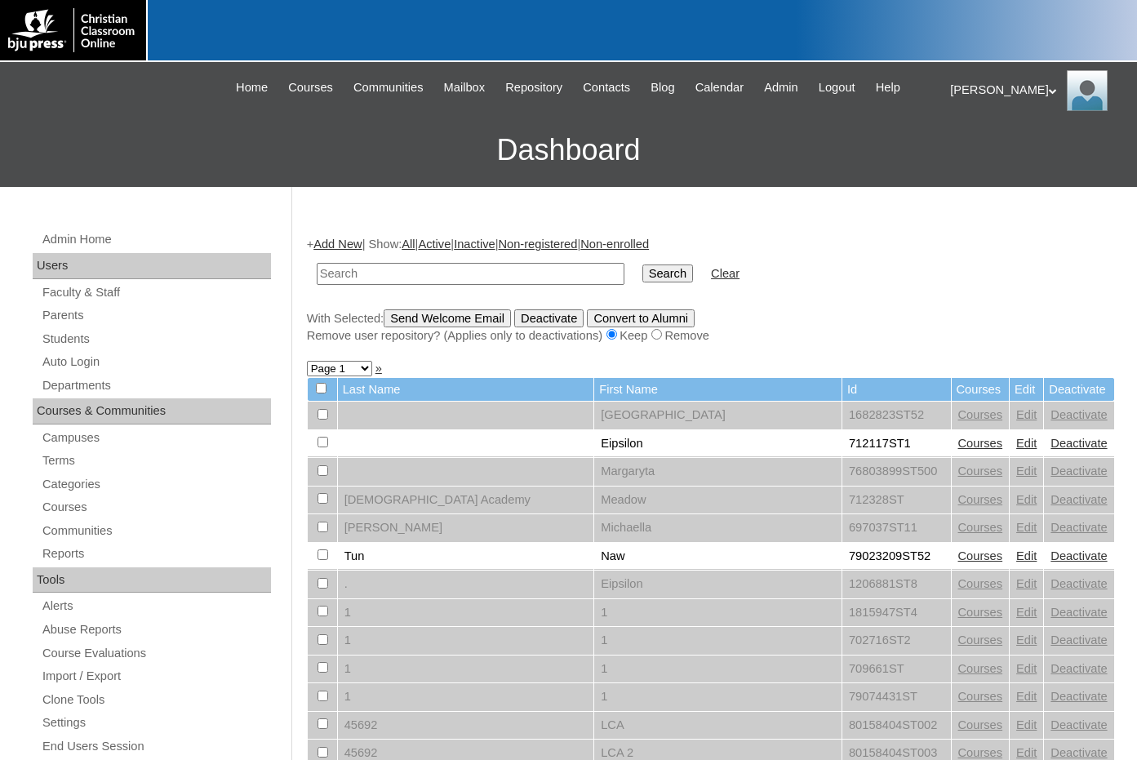
click at [326, 245] on link "Add New" at bounding box center [337, 243] width 48 height 13
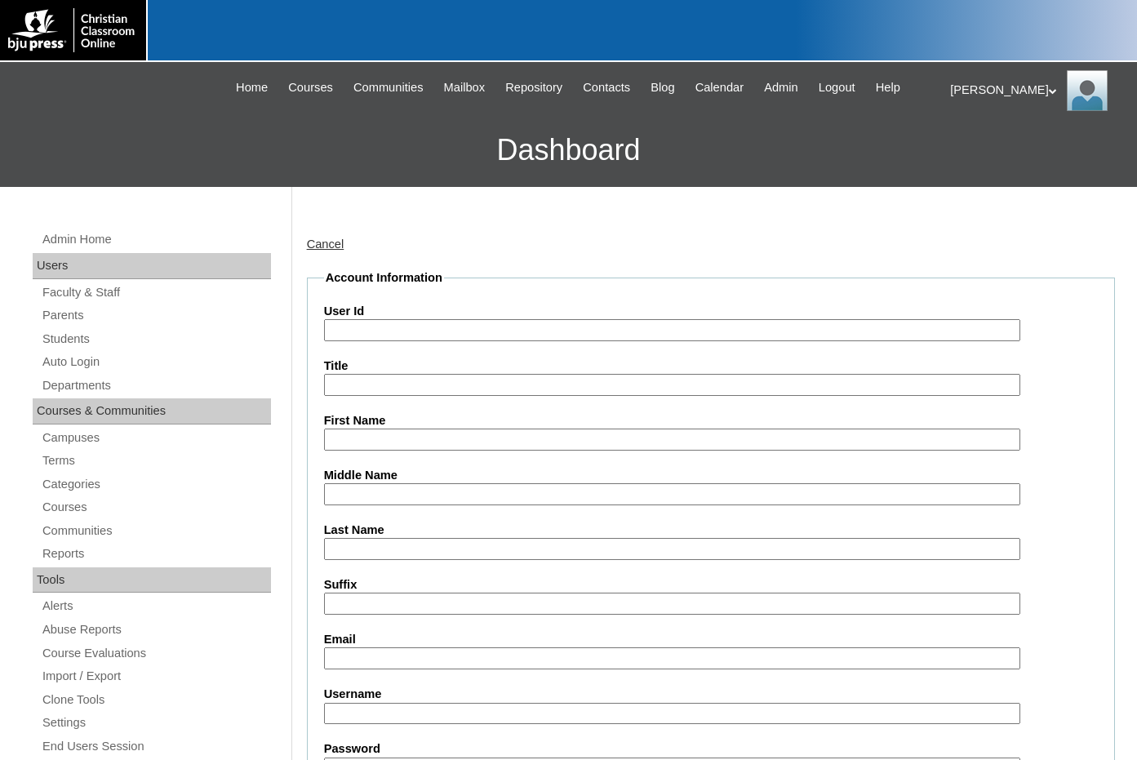
click at [366, 326] on input "User Id" at bounding box center [672, 330] width 696 height 22
paste input "79462005"
type input "79462005ST2"
type input "[PERSON_NAME]"
type input "Birdsell"
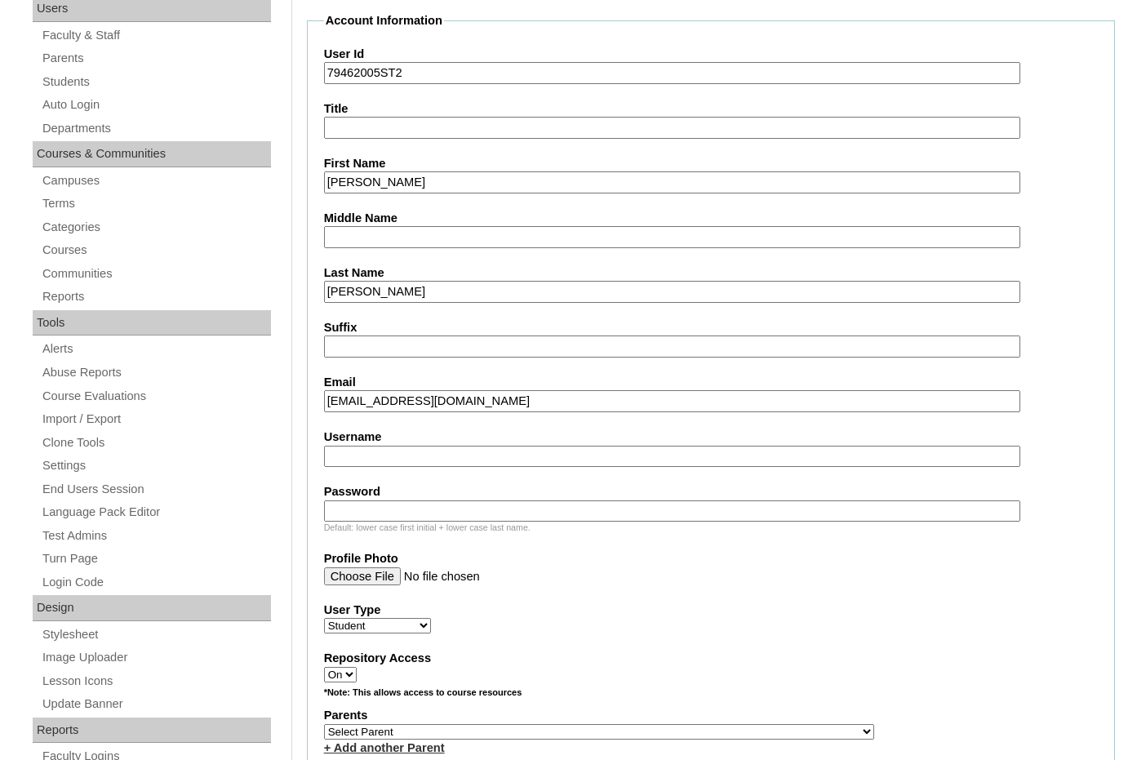
scroll to position [326, 0]
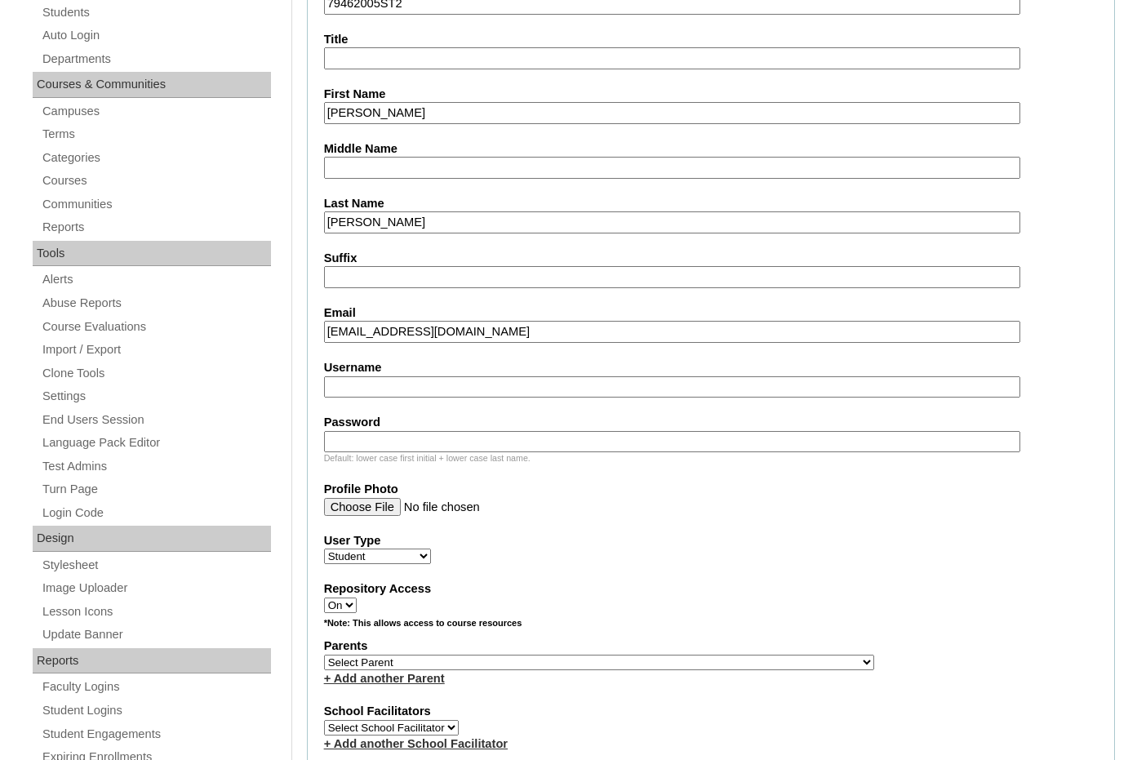
type input "birdsellmolly@icloud.com"
click at [672, 656] on select "Select Parent , Fautanu, Ma 1, 1 23-24 accountMorgan, Jason 6th Street Mennonit…" at bounding box center [599, 663] width 550 height 16
select select "33478"
click at [736, 659] on div "Parents Select Parent , Fautanu, Ma 1, 1 23-24 accountMorgan, Jason 6th Street …" at bounding box center [711, 661] width 774 height 49
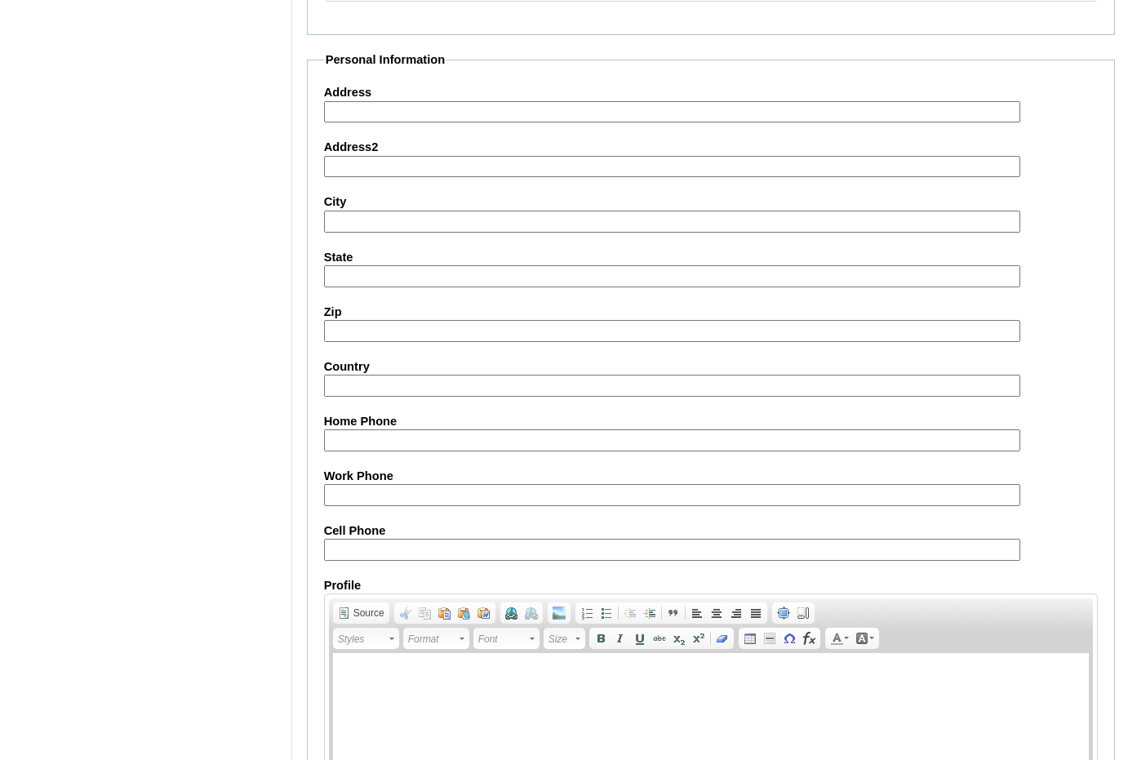
scroll to position [1724, 0]
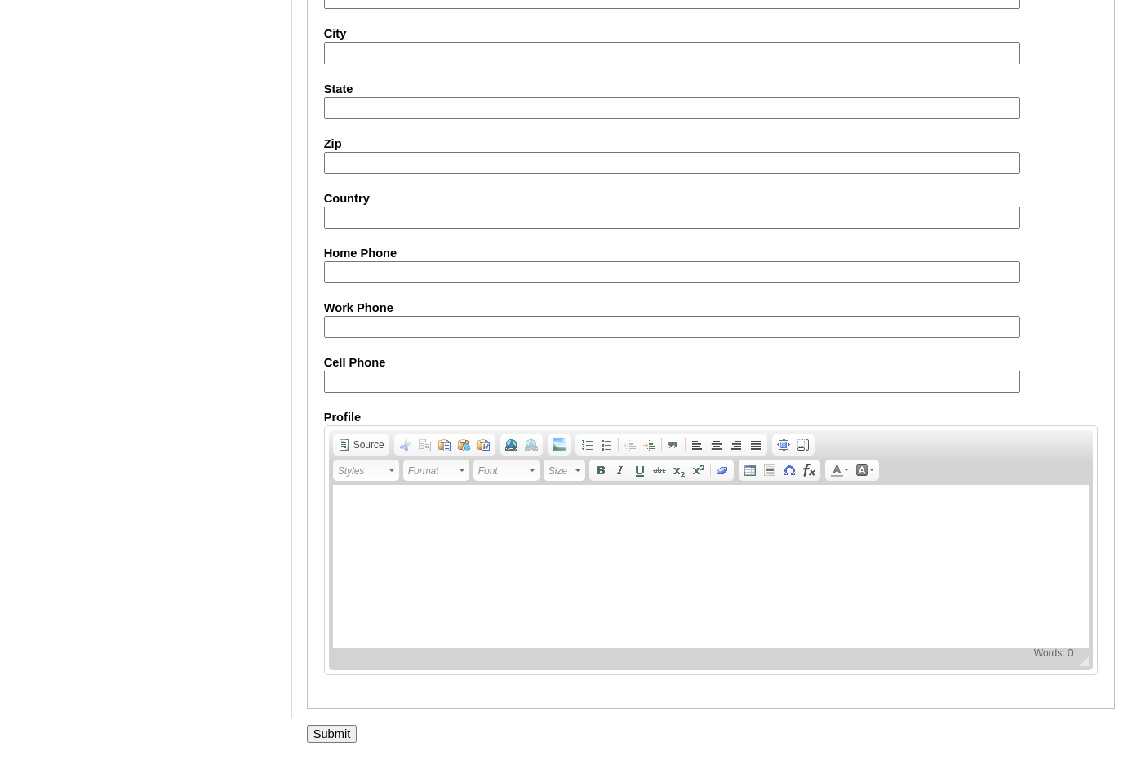
click at [340, 729] on input "Submit" at bounding box center [332, 734] width 51 height 18
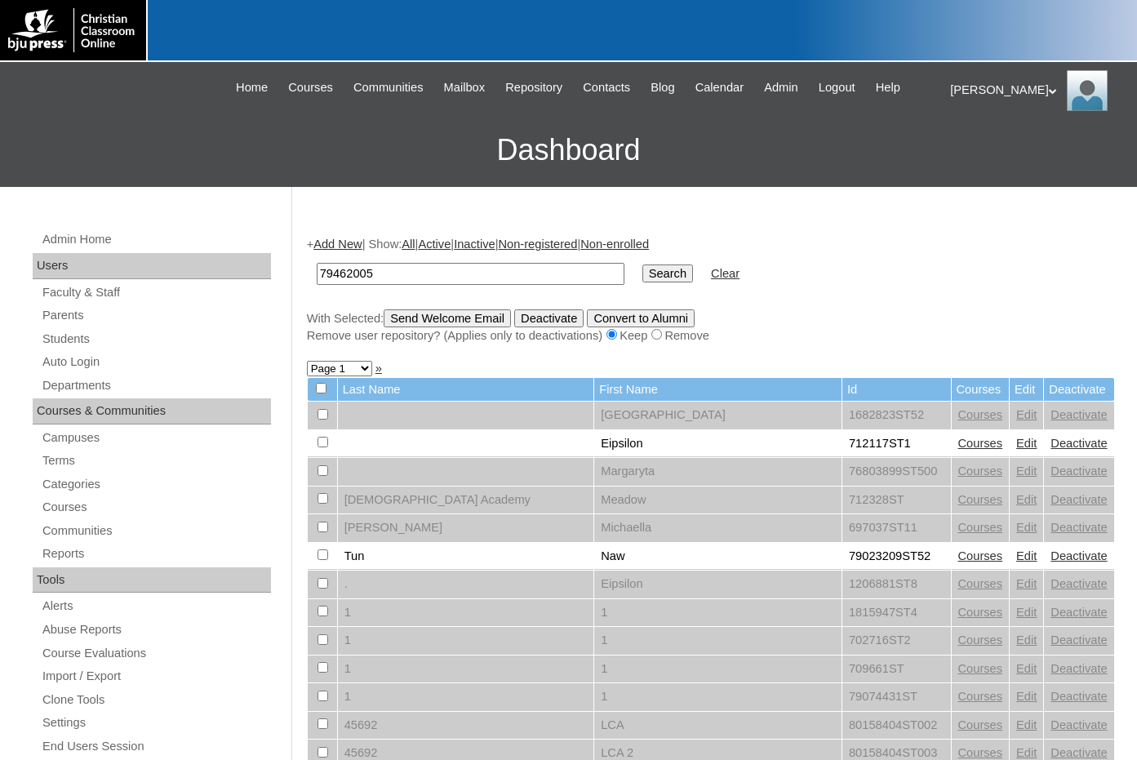
type input "79462005"
click at [642, 276] on input "Search" at bounding box center [667, 273] width 51 height 18
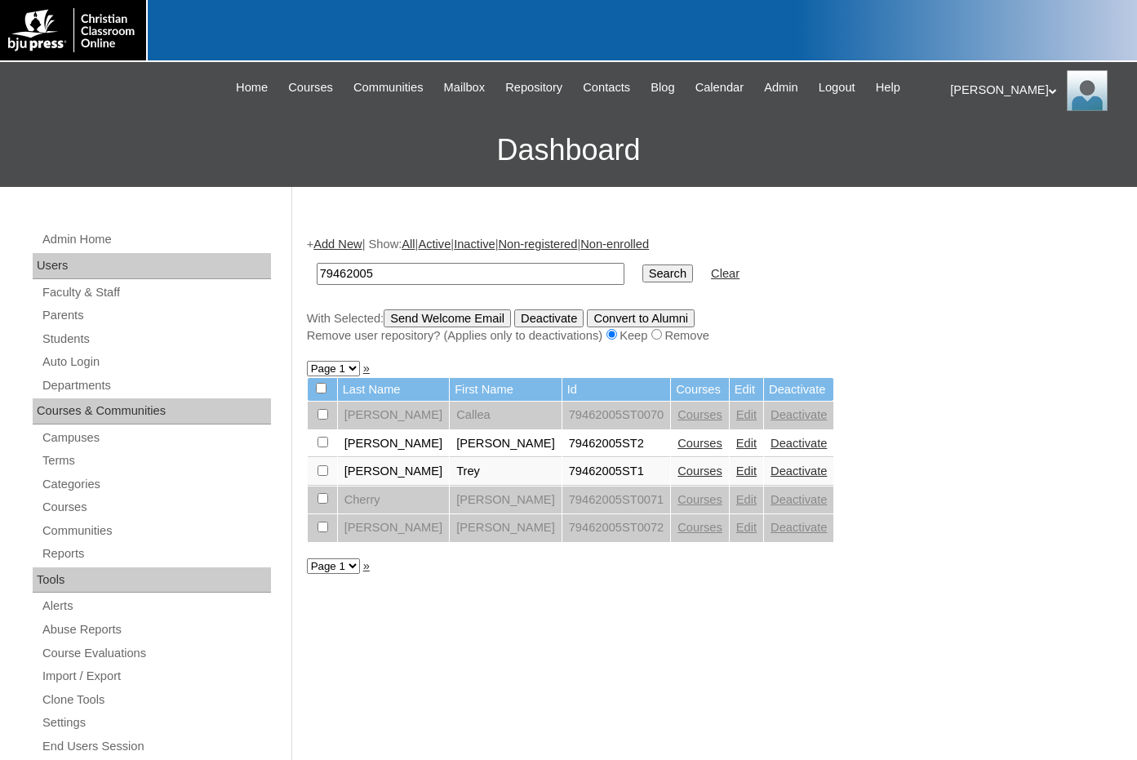
click at [324, 419] on input "checkbox" at bounding box center [322, 414] width 11 height 11
checkbox input "true"
click at [677, 443] on link "Courses" at bounding box center [699, 443] width 45 height 13
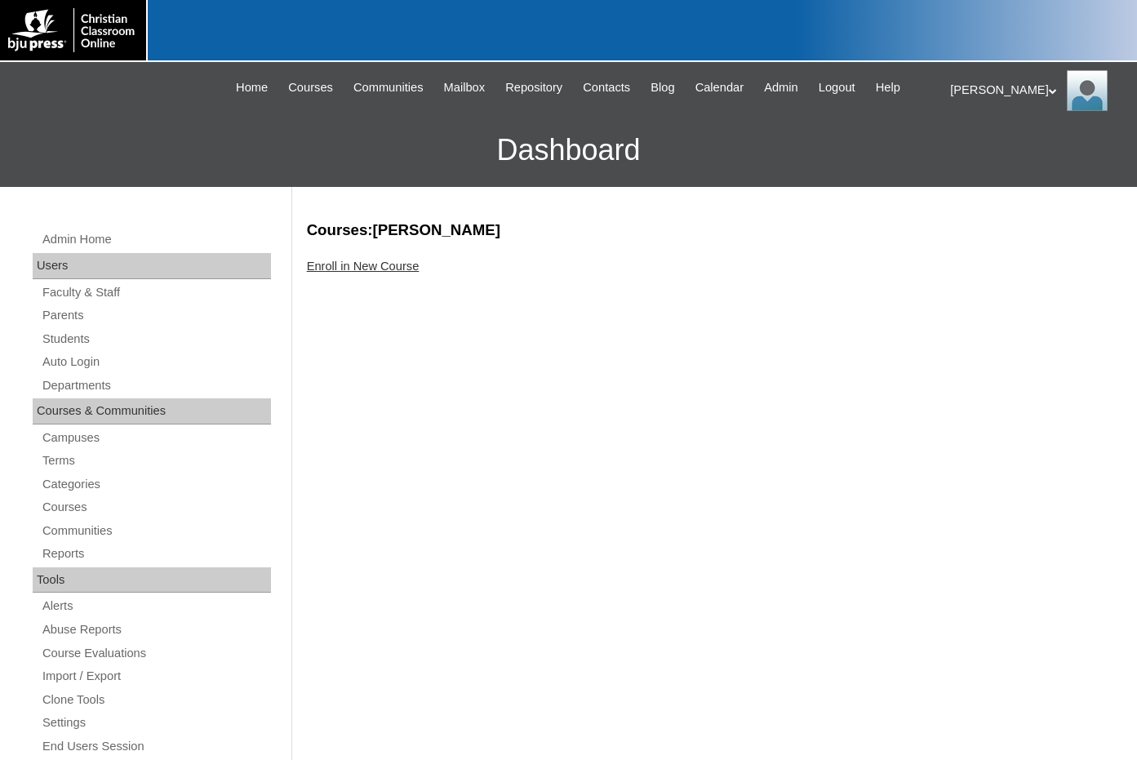
click at [398, 262] on link "Enroll in New Course" at bounding box center [363, 266] width 113 height 13
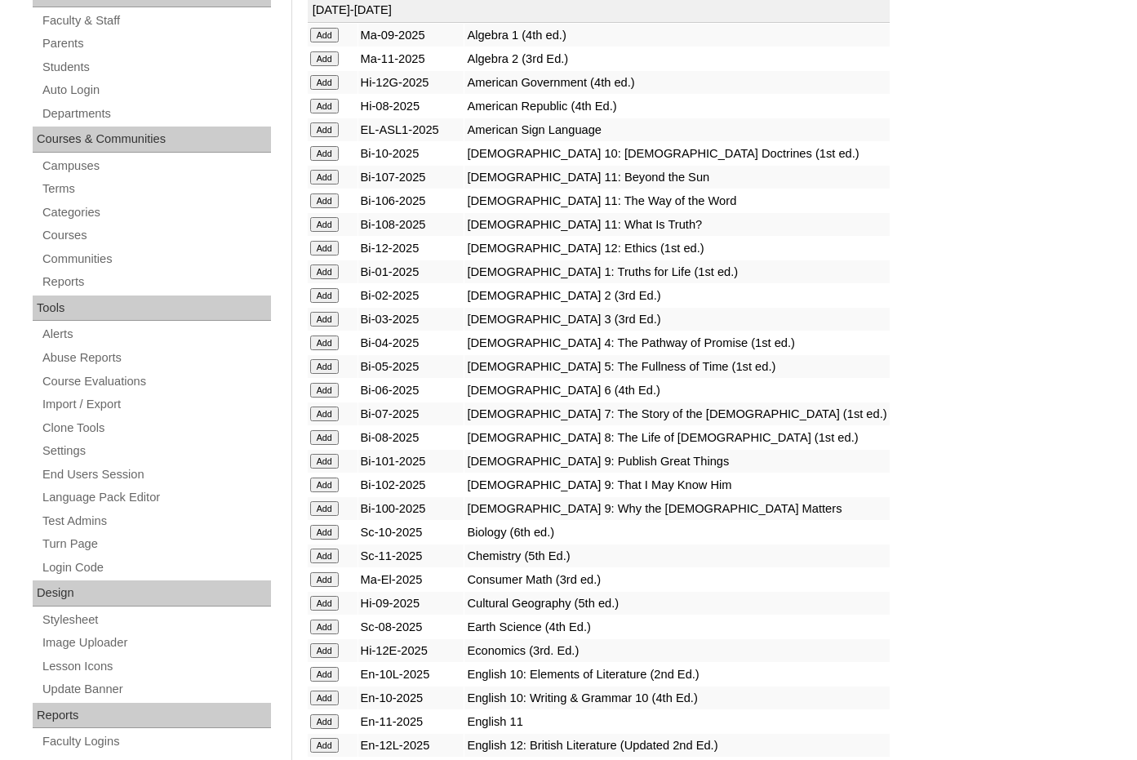
scroll to position [571, 0]
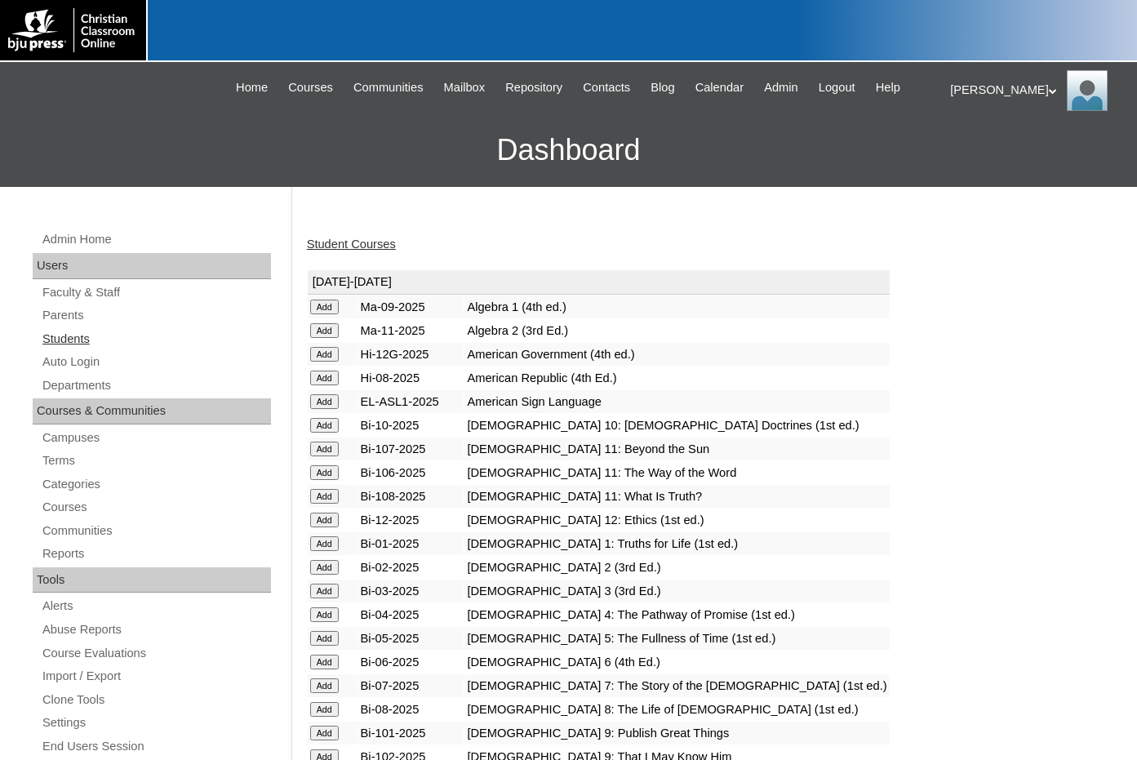
click at [82, 343] on link "Students" at bounding box center [156, 339] width 230 height 20
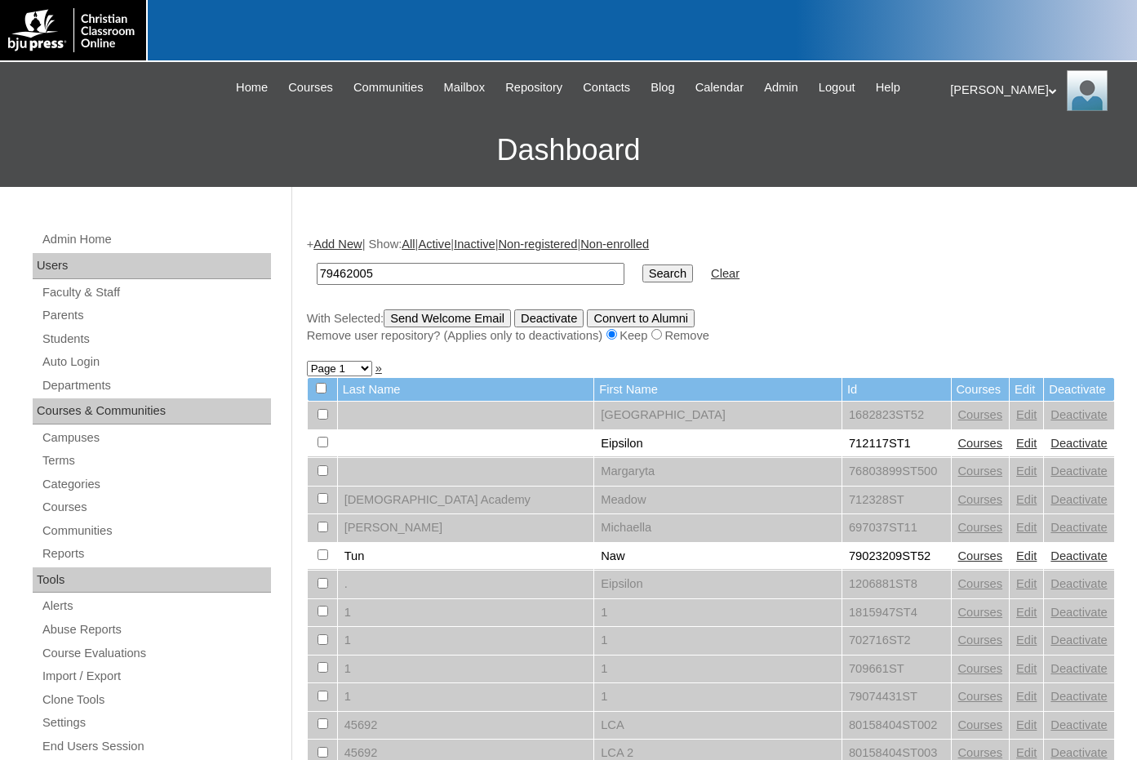
type input "79462005"
click at [642, 273] on input "Search" at bounding box center [667, 273] width 51 height 18
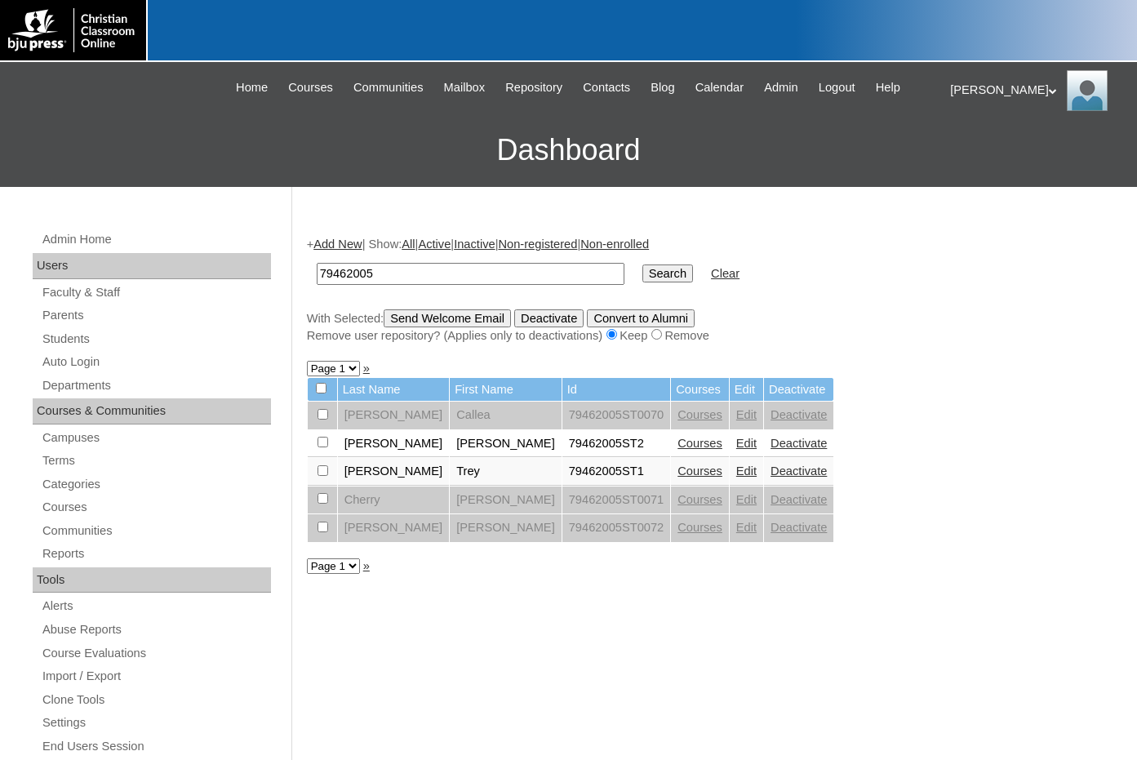
click at [320, 419] on input "checkbox" at bounding box center [322, 414] width 11 height 11
checkbox input "true"
click at [322, 419] on input "checkbox" at bounding box center [322, 414] width 11 height 11
checkbox input "true"
click at [442, 324] on input "Send Welcome Email" at bounding box center [447, 318] width 127 height 18
